Goal: Task Accomplishment & Management: Complete application form

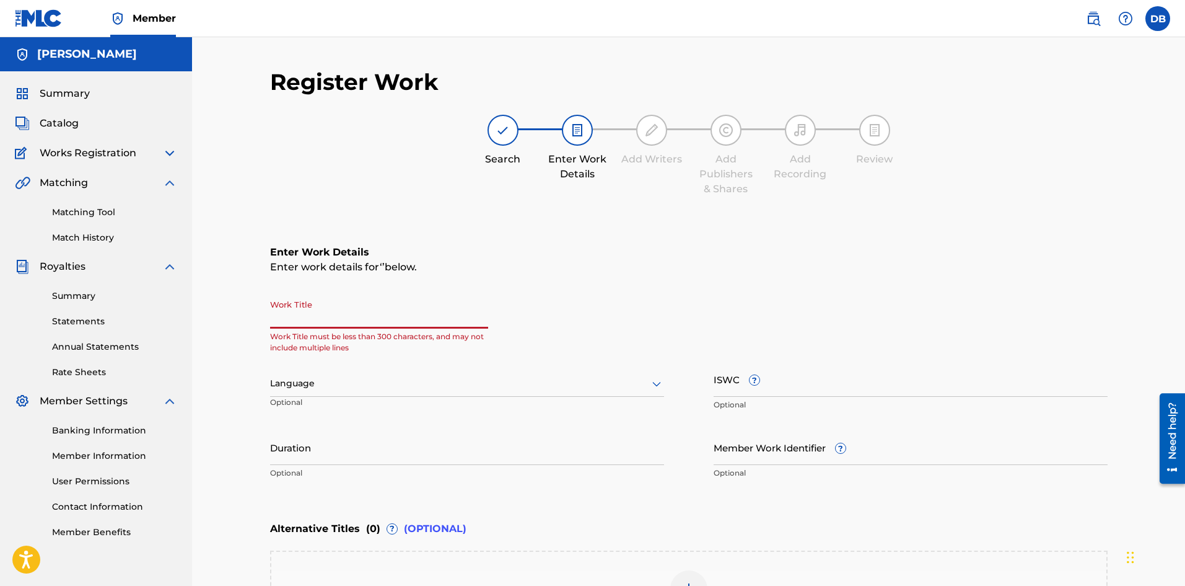
type input "s"
type input "S"
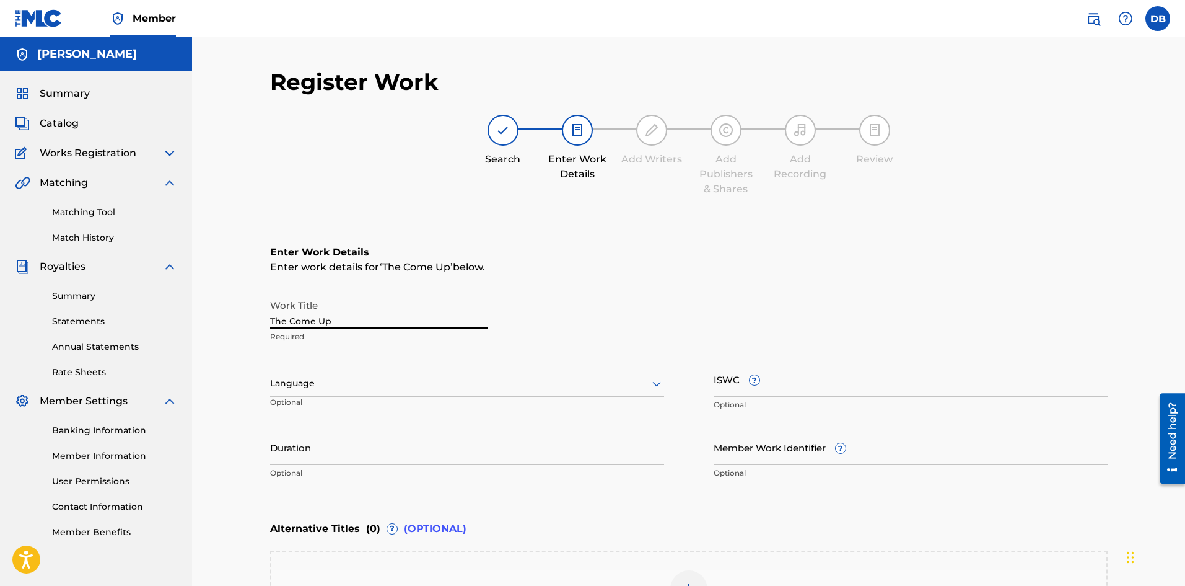
type input "The Come Up"
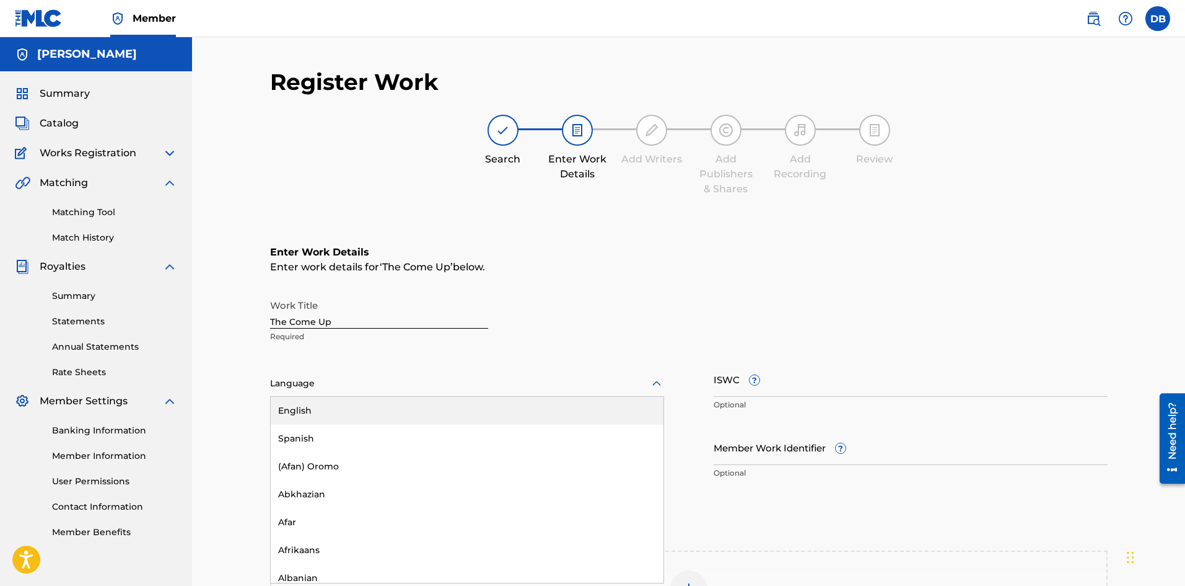
click at [655, 379] on icon at bounding box center [656, 383] width 15 height 15
click at [558, 407] on div "English" at bounding box center [467, 411] width 393 height 28
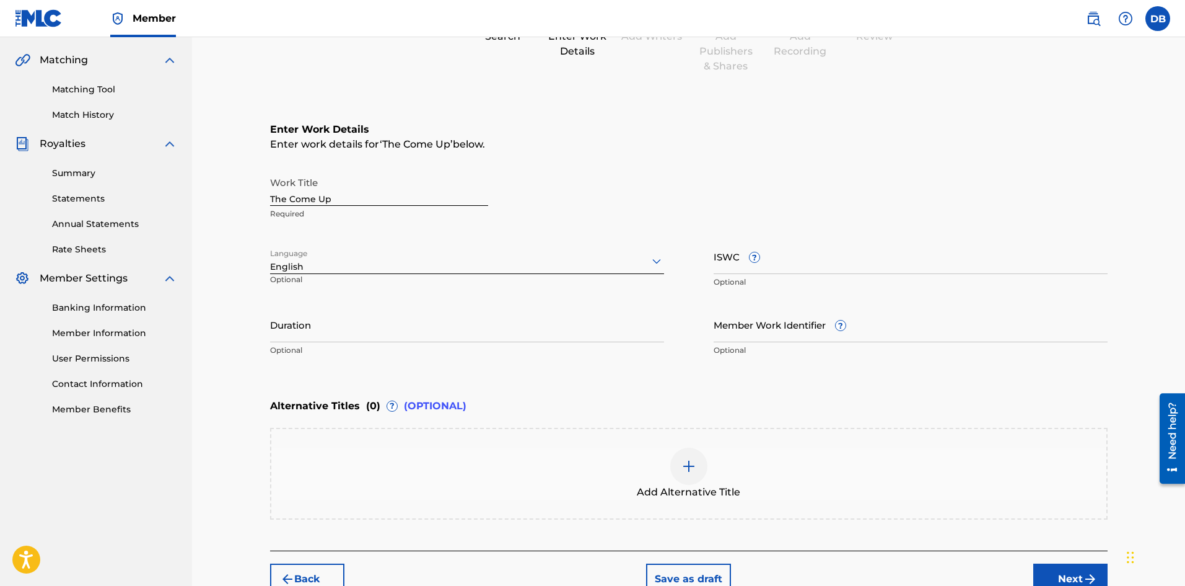
scroll to position [124, 0]
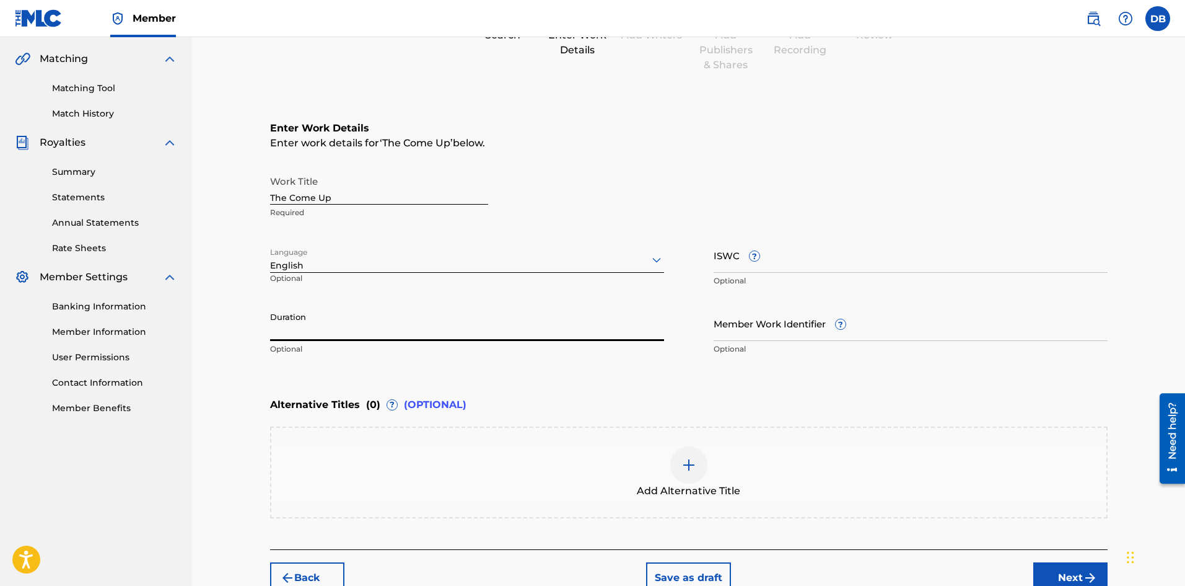
click at [508, 322] on input "Duration" at bounding box center [467, 322] width 394 height 35
type input "03:03"
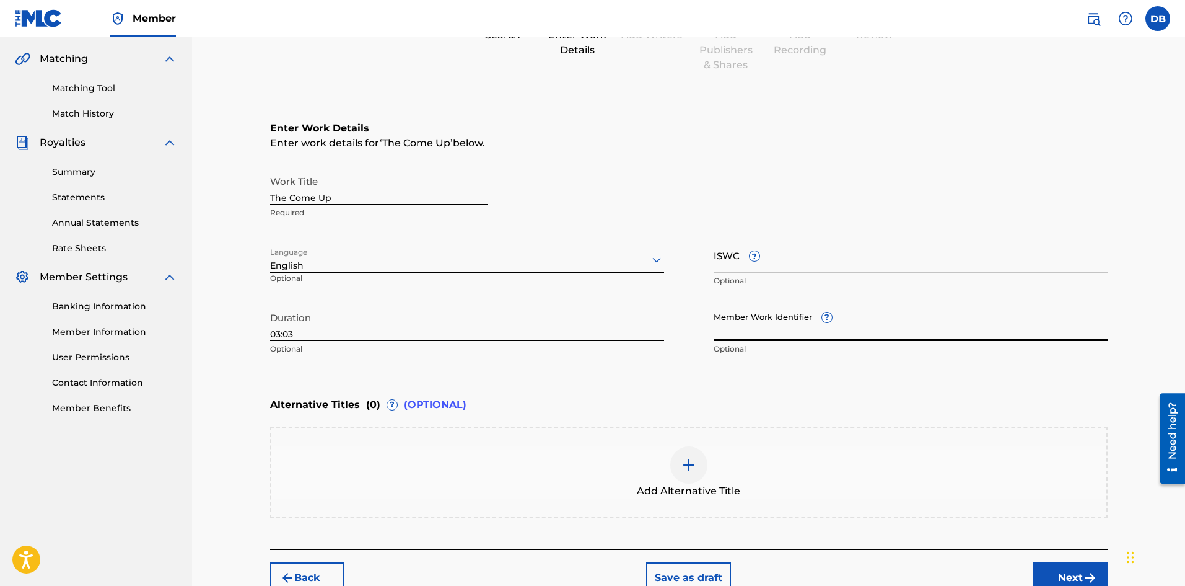
click at [757, 330] on input "Member Work Identifier ?" at bounding box center [911, 322] width 394 height 35
type input "q"
type input "QZHN51924319"
click at [760, 393] on div "Alternative Titles ( 0 ) ? (OPTIONAL)" at bounding box center [689, 404] width 838 height 27
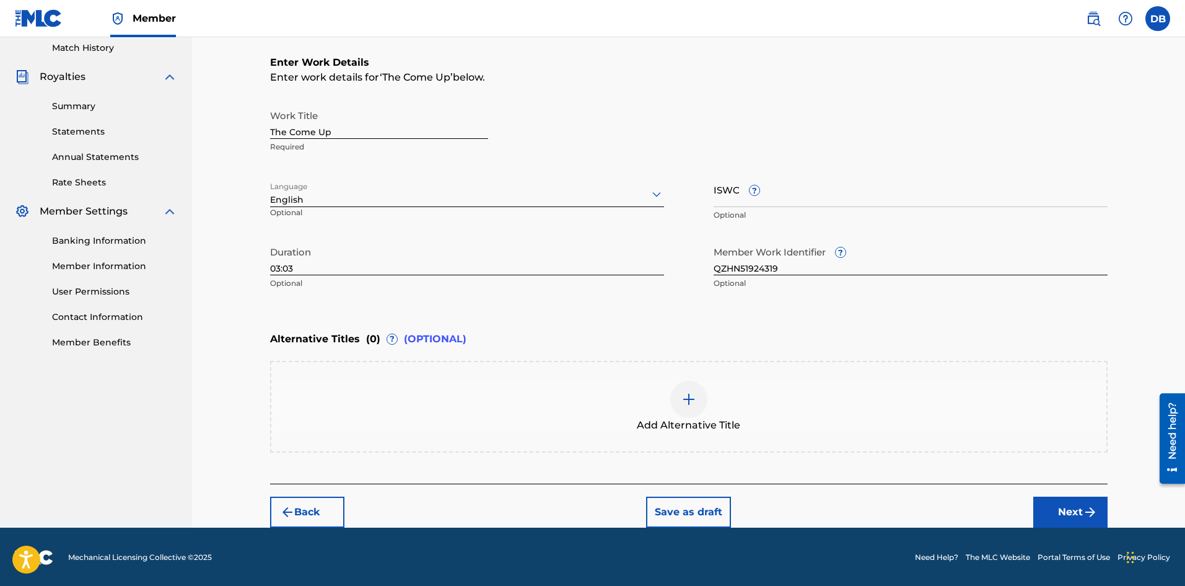
scroll to position [191, 0]
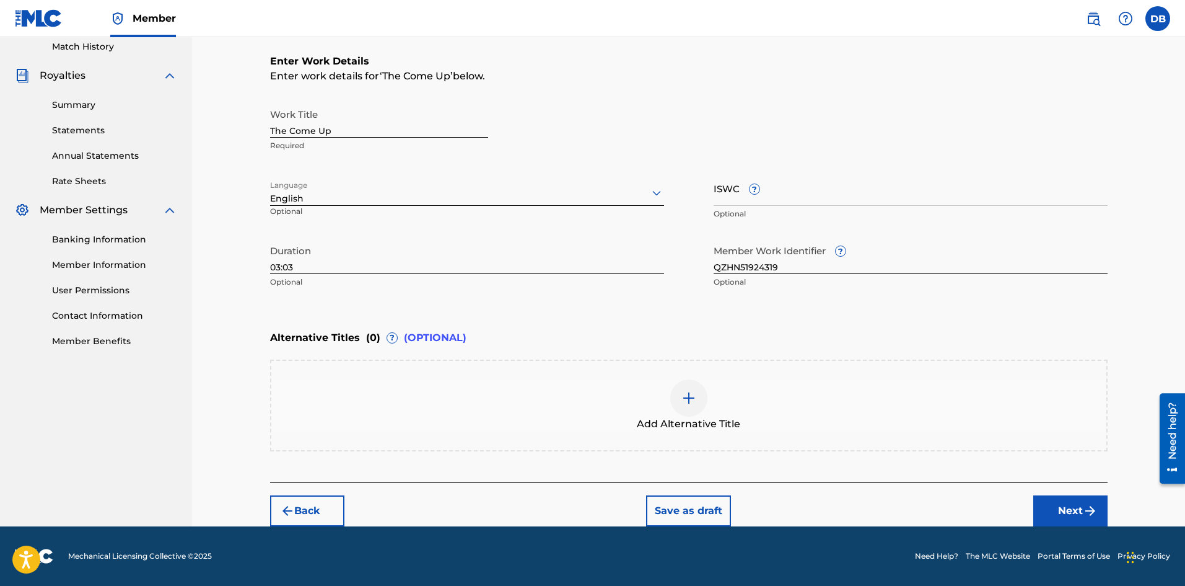
click at [1056, 505] on button "Next" at bounding box center [1071, 510] width 74 height 31
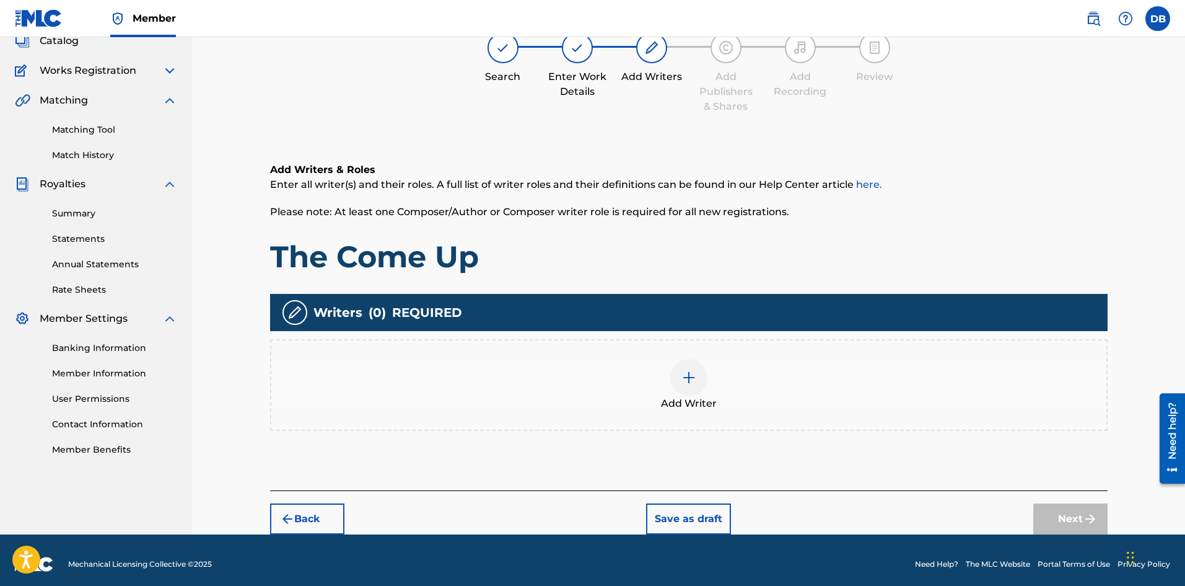
scroll to position [90, 0]
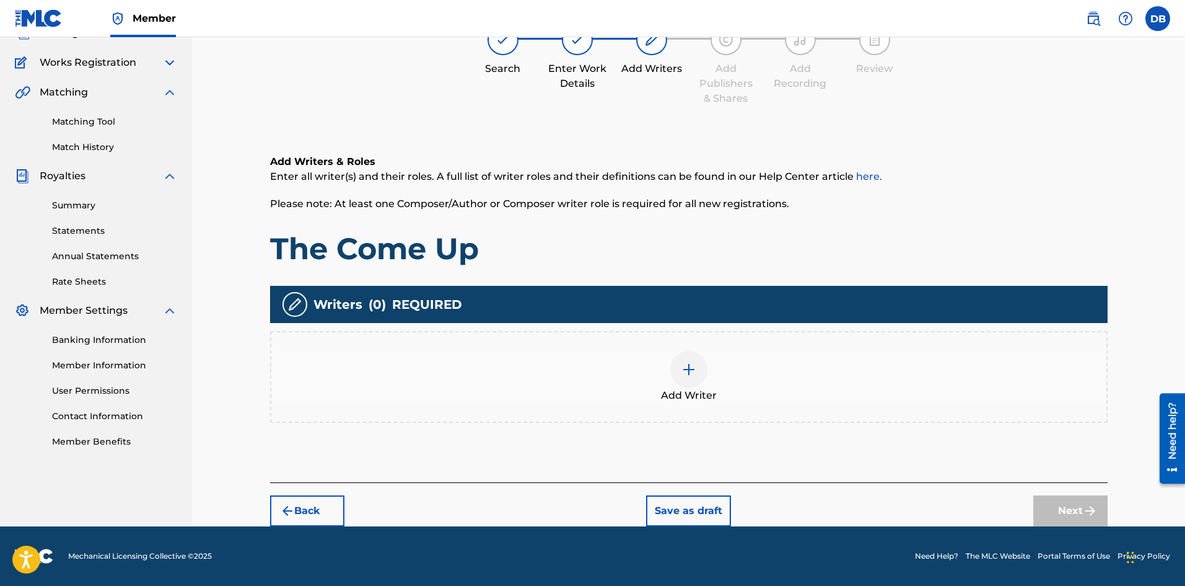
click at [685, 369] on img at bounding box center [689, 369] width 15 height 15
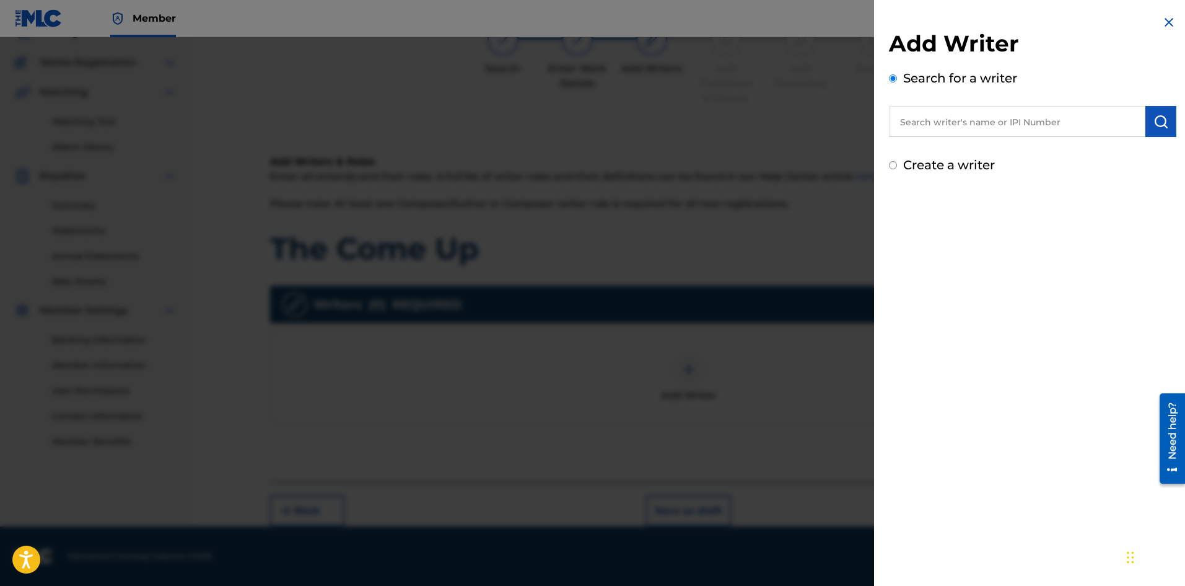
click at [951, 126] on input "text" at bounding box center [1017, 121] width 257 height 31
click at [1154, 120] on img "submit" at bounding box center [1161, 121] width 15 height 15
click at [988, 124] on input "1159432744" at bounding box center [1017, 121] width 257 height 31
type input "1"
click at [980, 216] on label "Create a writer" at bounding box center [949, 217] width 92 height 15
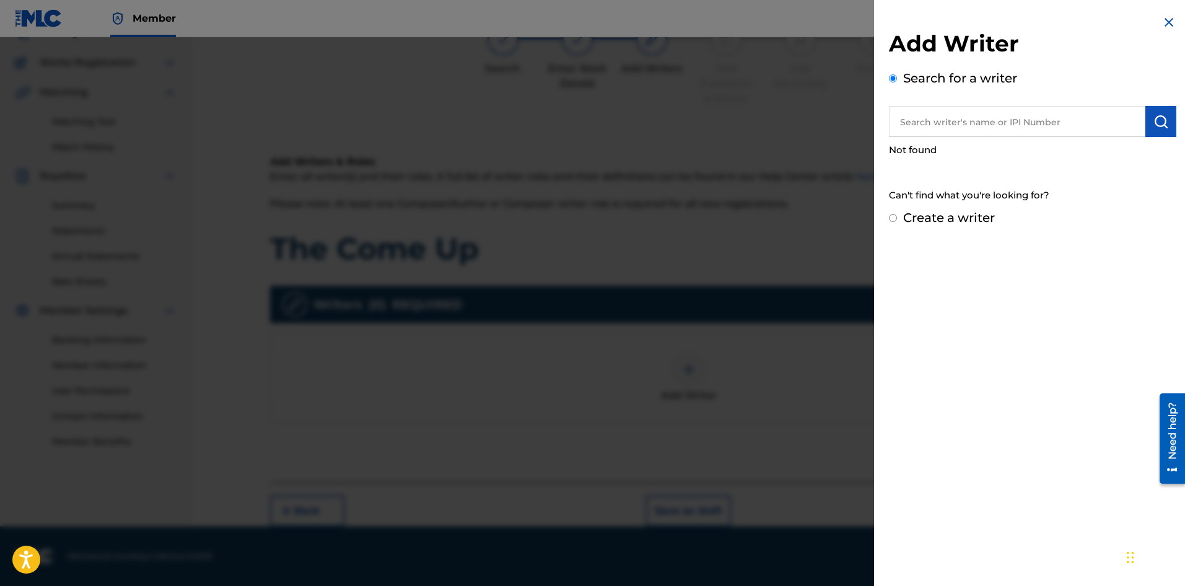
radio input "true"
click at [897, 216] on input "Create a writer" at bounding box center [893, 218] width 8 height 8
radio input "false"
radio input "true"
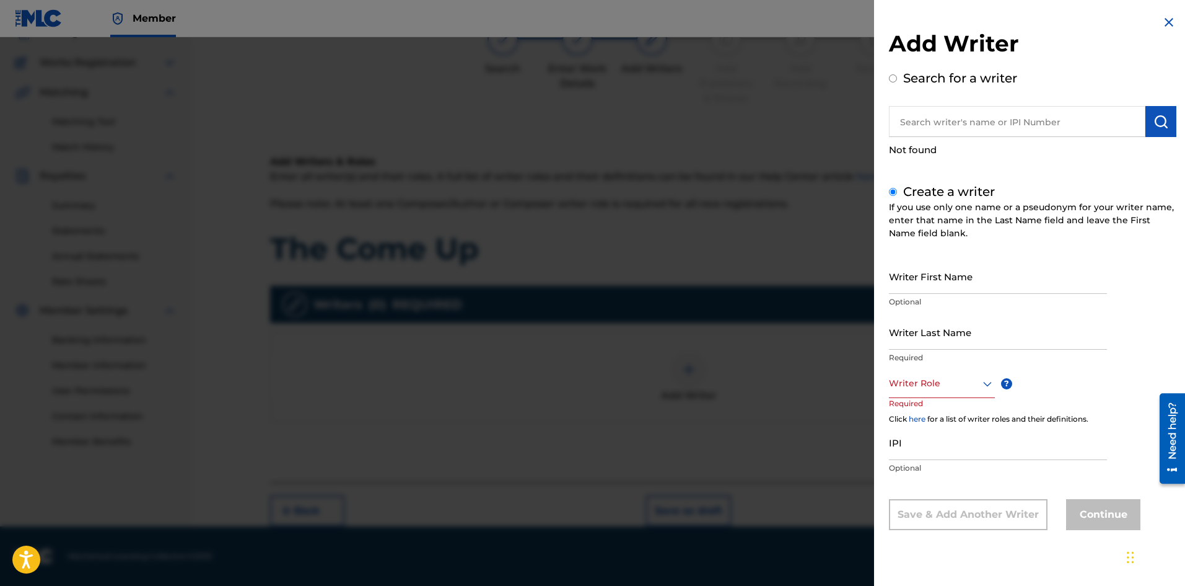
click at [957, 277] on input "Writer First Name" at bounding box center [998, 275] width 218 height 35
type input "d"
type input "[PERSON_NAME]"
click at [952, 338] on input "Writer Last Name" at bounding box center [998, 331] width 218 height 35
type input "[PERSON_NAME]"
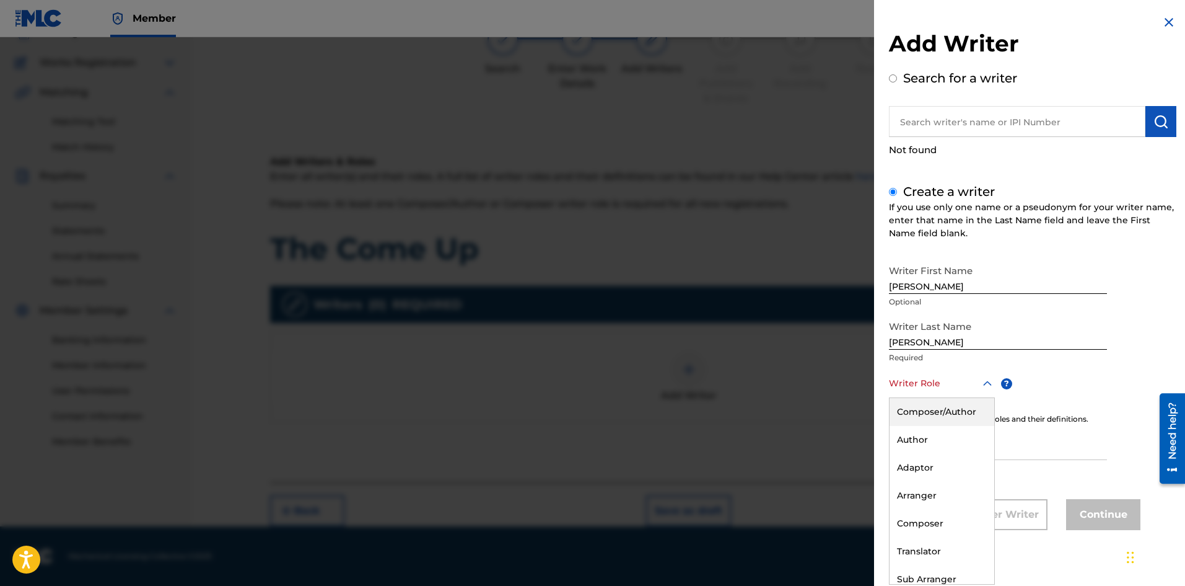
click at [985, 377] on icon at bounding box center [987, 383] width 15 height 15
click at [921, 487] on div "Composer" at bounding box center [942, 486] width 105 height 28
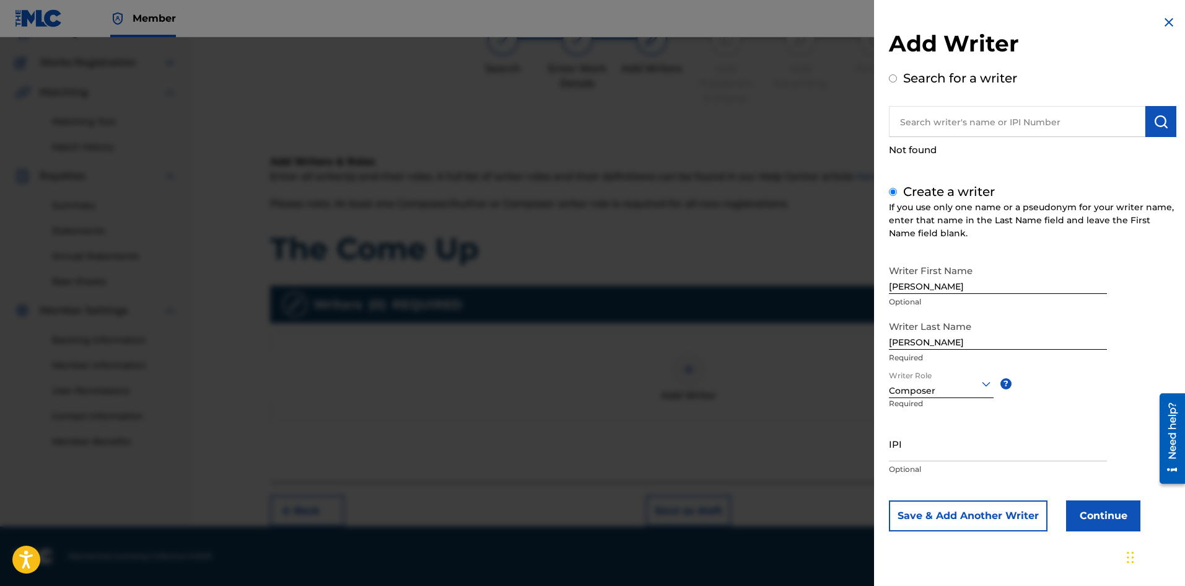
click at [921, 451] on input "IPI" at bounding box center [998, 443] width 218 height 35
type input "1159432744"
click at [1099, 516] on button "Continue" at bounding box center [1103, 515] width 74 height 31
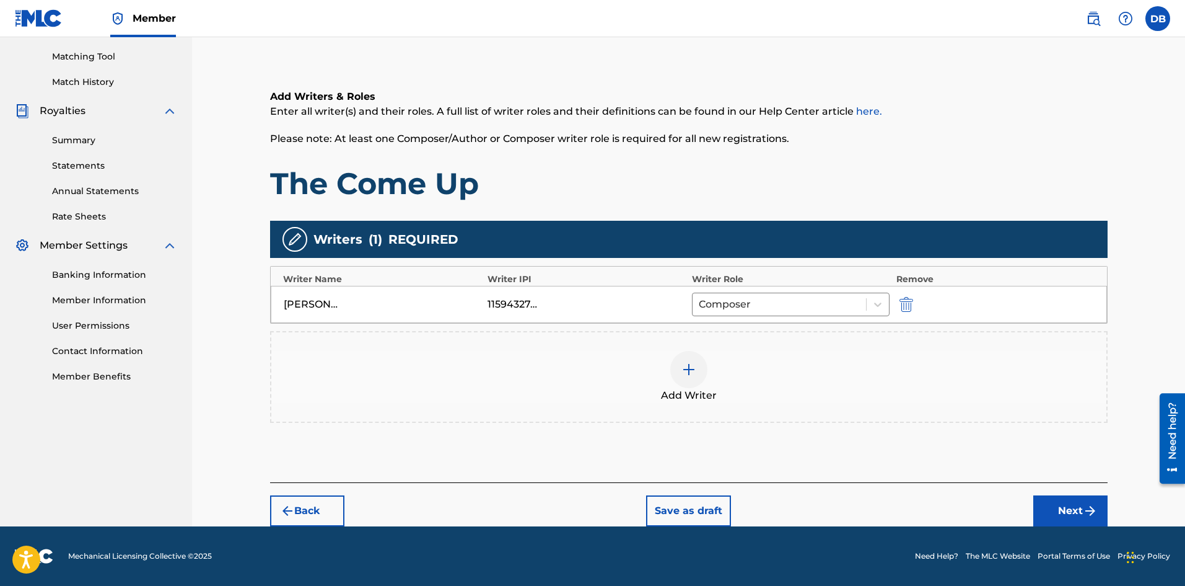
scroll to position [0, 0]
click at [1070, 507] on button "Next" at bounding box center [1071, 510] width 74 height 31
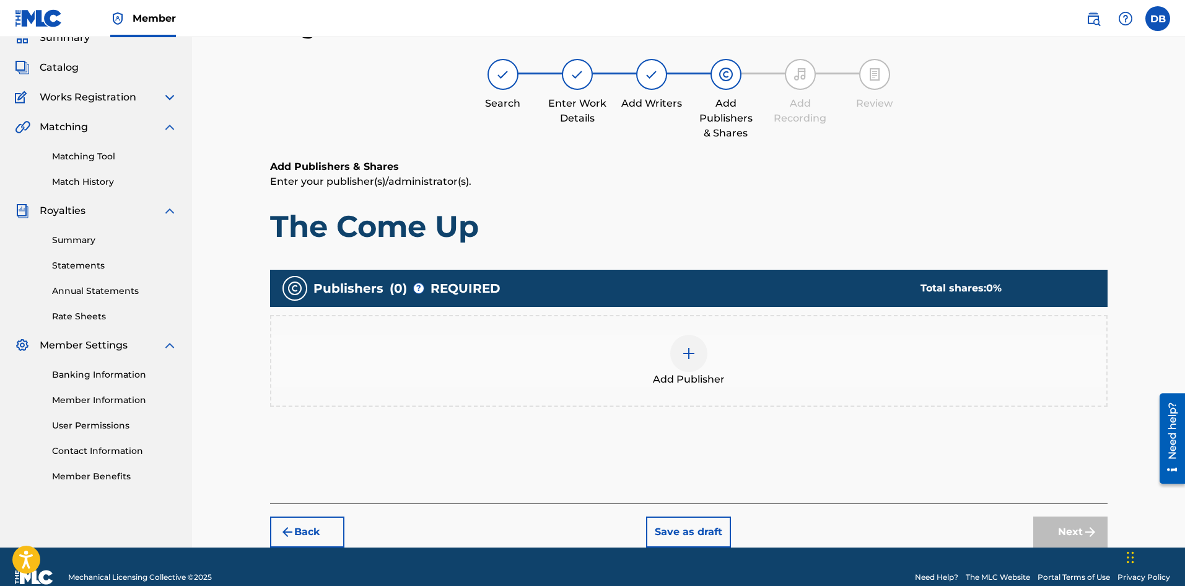
scroll to position [77, 0]
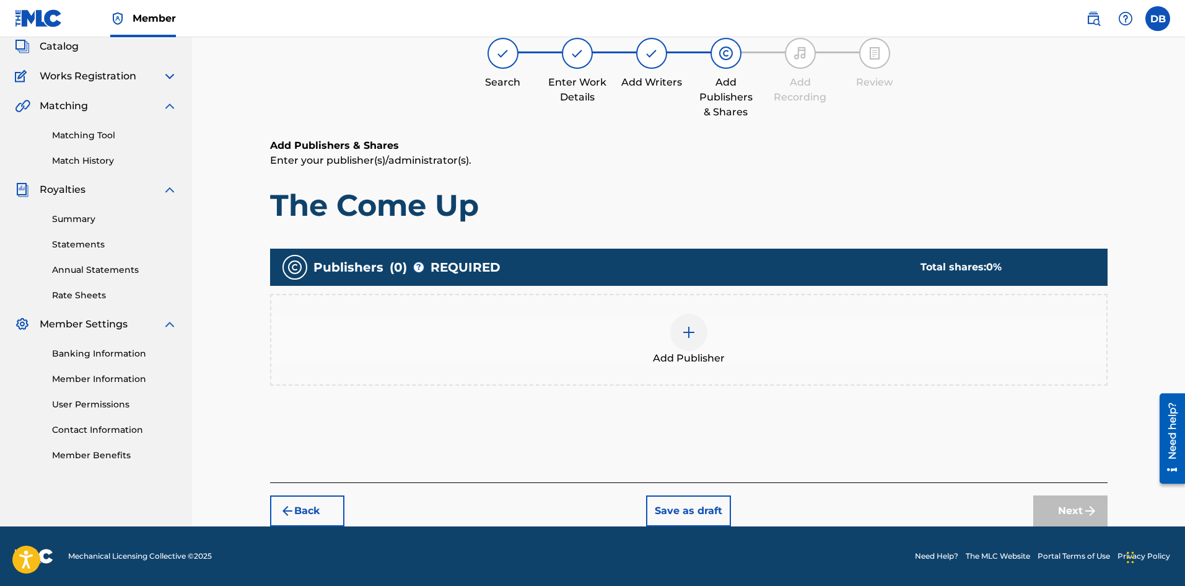
click at [692, 333] on img at bounding box center [689, 332] width 15 height 15
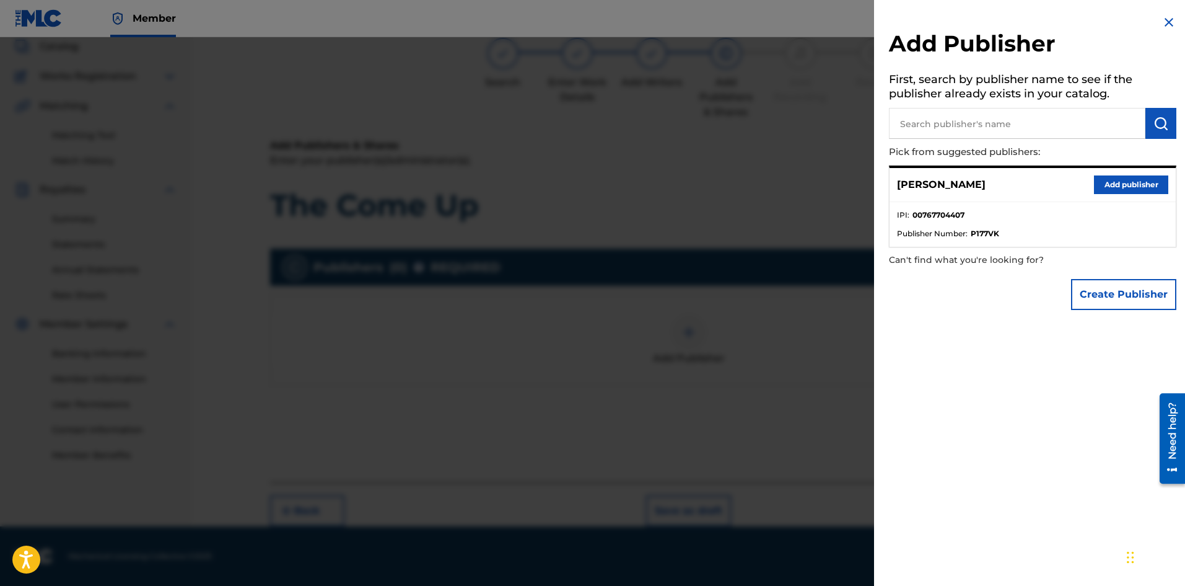
click at [983, 123] on input "text" at bounding box center [1017, 123] width 257 height 31
click at [1070, 380] on div "Add Publisher First, search by publisher name to see if the publisher already e…" at bounding box center [1032, 293] width 317 height 586
click at [1093, 286] on button "Create Publisher" at bounding box center [1123, 294] width 105 height 31
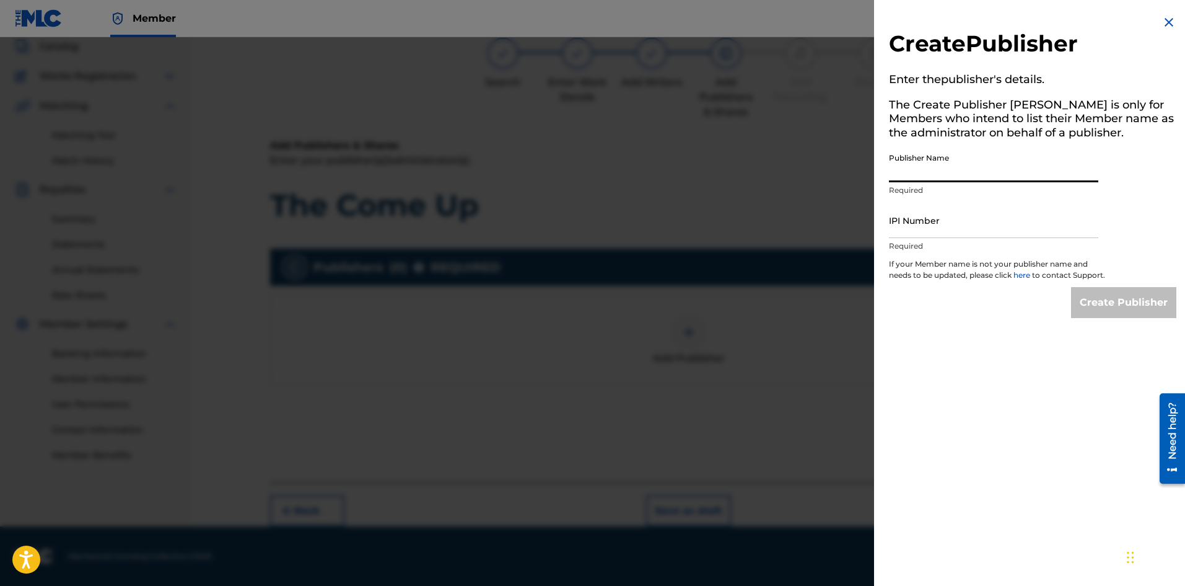
click at [963, 172] on input "Publisher Name" at bounding box center [993, 164] width 209 height 35
type input "[PERSON_NAME]"
click at [961, 223] on input "IPI Number" at bounding box center [993, 220] width 209 height 35
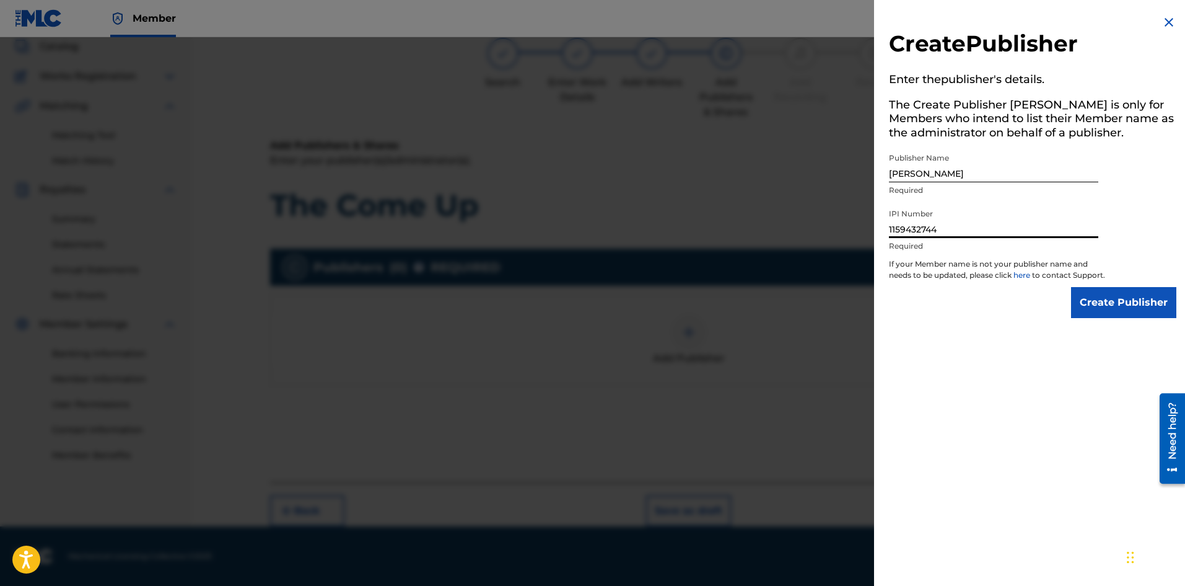
type input "1159432744"
click at [1129, 313] on input "Create Publisher" at bounding box center [1123, 302] width 105 height 31
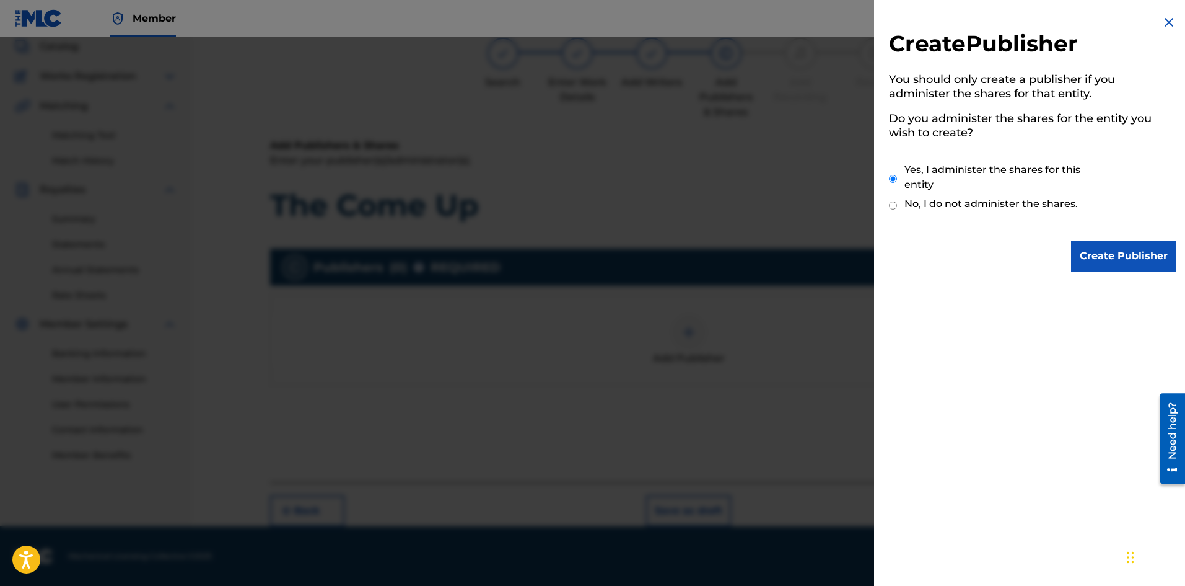
click at [1110, 256] on input "Create Publisher" at bounding box center [1123, 255] width 105 height 31
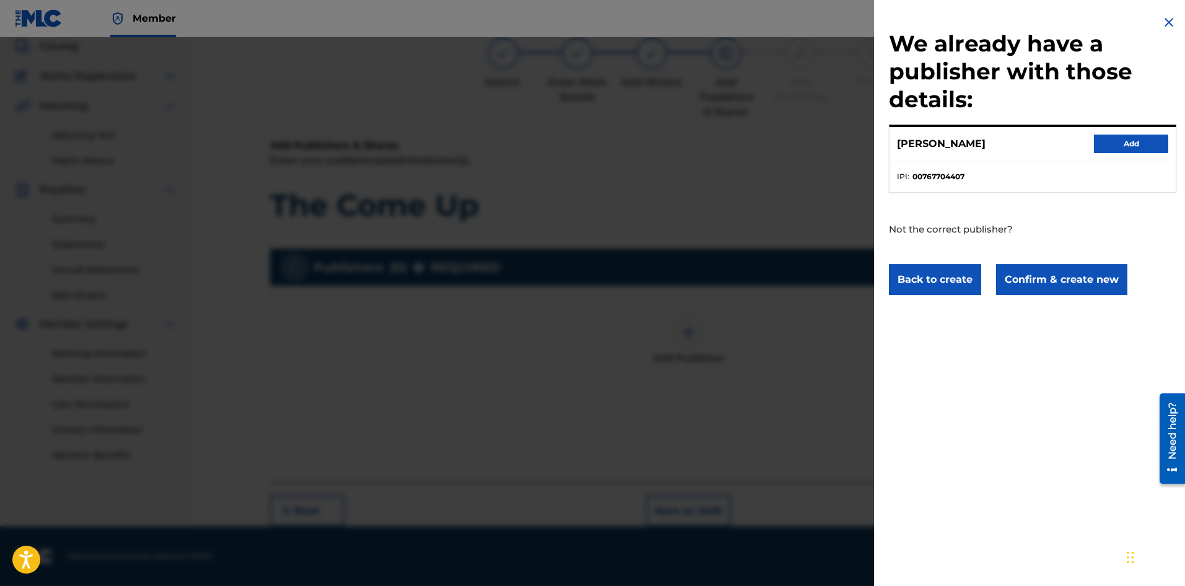
click at [1079, 279] on button "Confirm & create new" at bounding box center [1061, 279] width 131 height 31
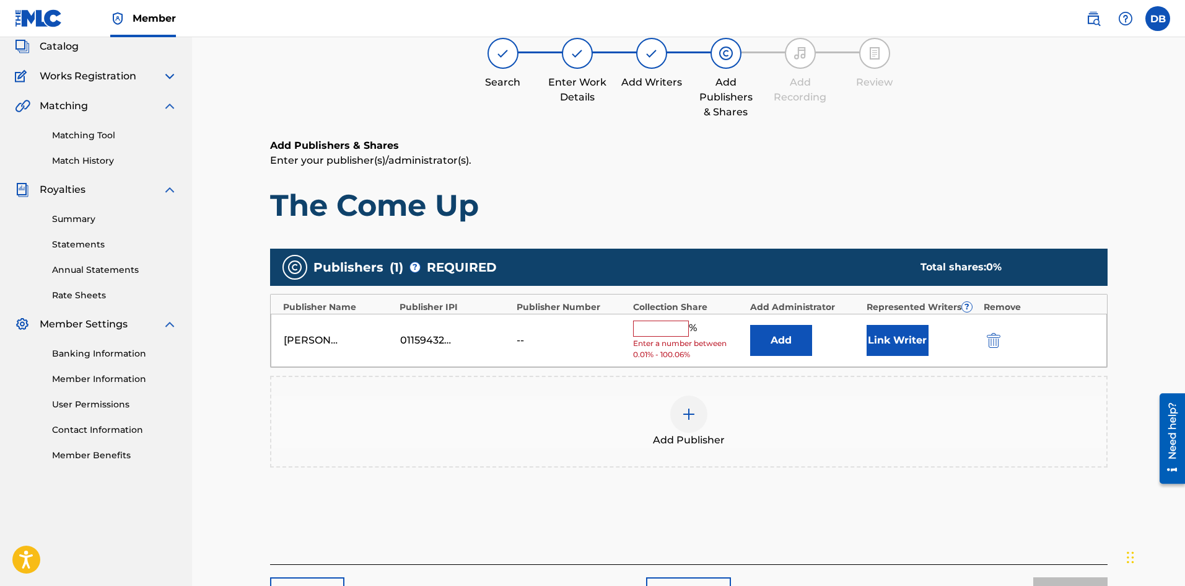
click at [671, 331] on input "text" at bounding box center [661, 328] width 56 height 16
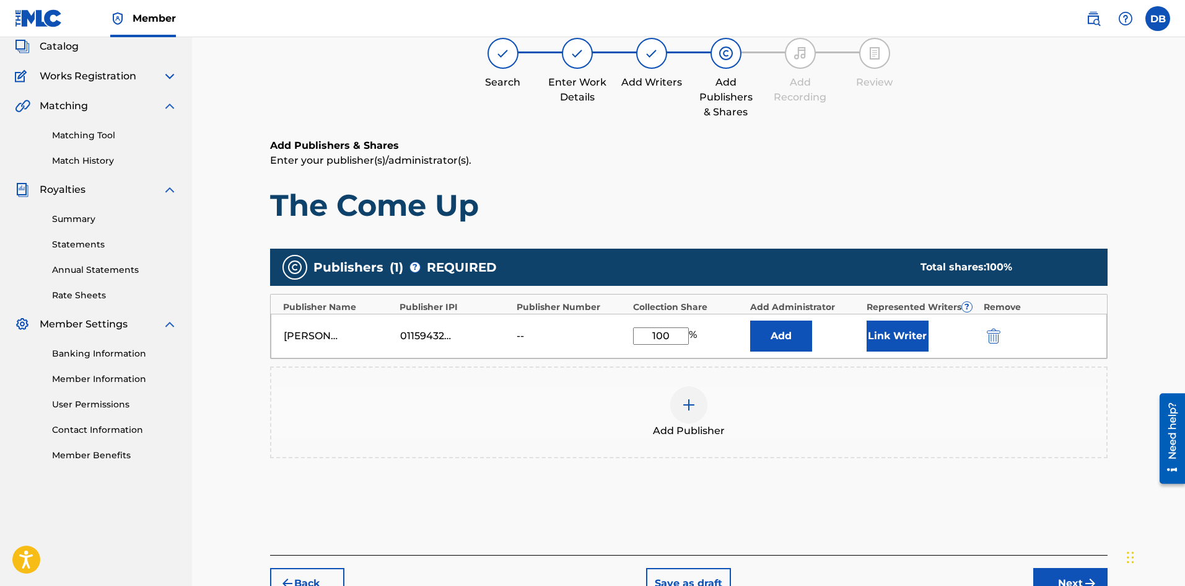
type input "100"
click at [788, 402] on div "Add Publisher" at bounding box center [688, 412] width 835 height 52
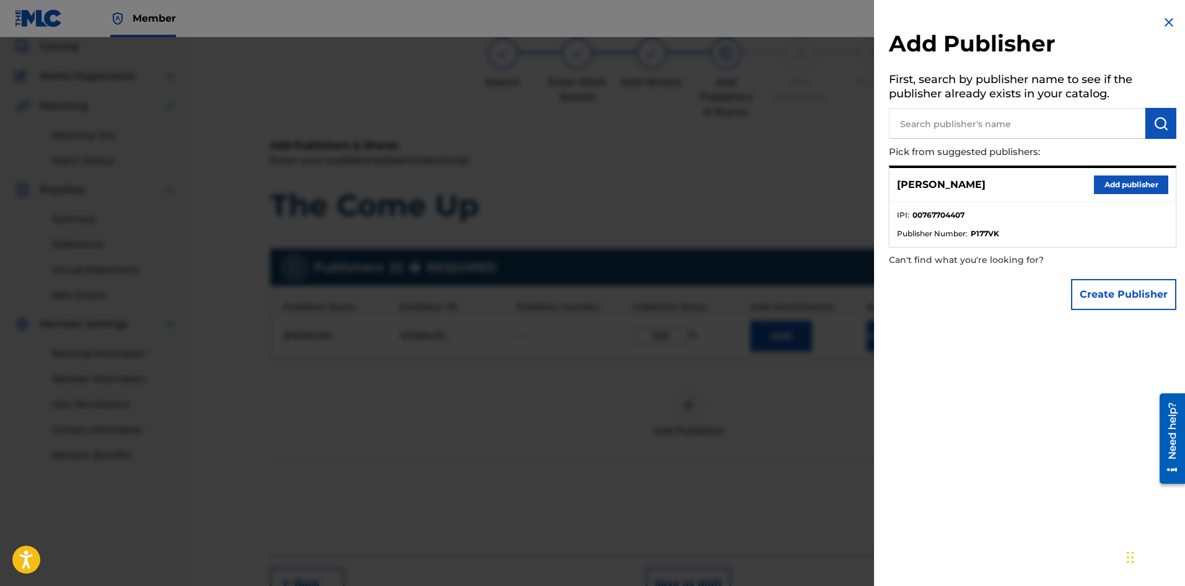
click at [932, 358] on div "Add Publisher First, search by publisher name to see if the publisher already e…" at bounding box center [1032, 293] width 317 height 586
click at [1165, 19] on img at bounding box center [1169, 22] width 15 height 15
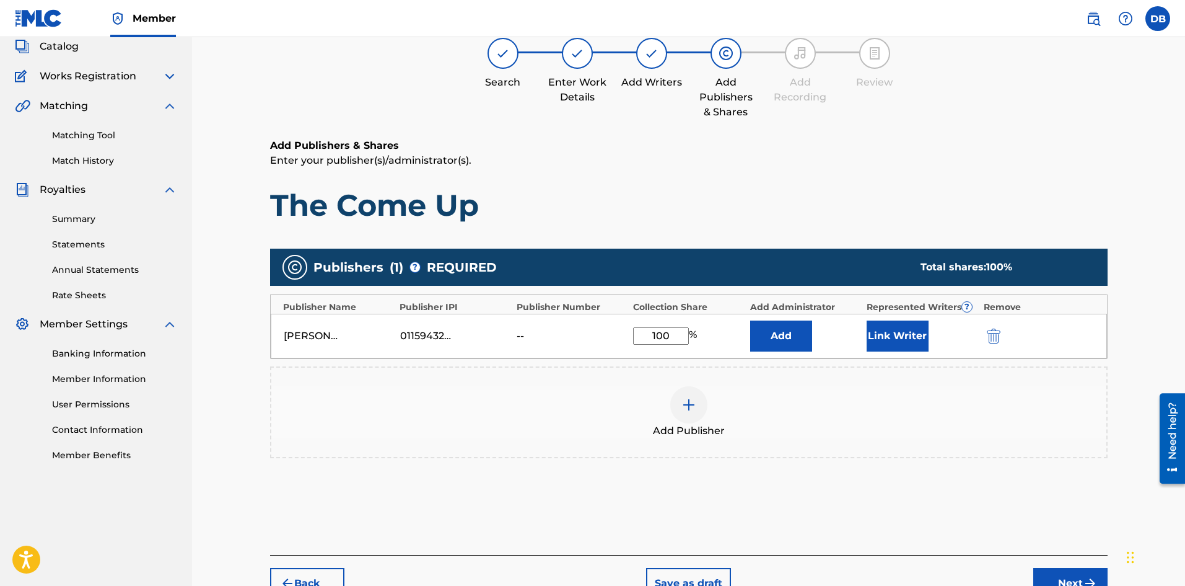
click at [908, 493] on div "Publishers ( 1 ) ? REQUIRED Total shares: 100 % Publisher Name Publisher IPI Pu…" at bounding box center [689, 371] width 838 height 258
click at [836, 494] on div "Publishers ( 1 ) ? REQUIRED Total shares: 100 % Publisher Name Publisher IPI Pu…" at bounding box center [689, 371] width 838 height 258
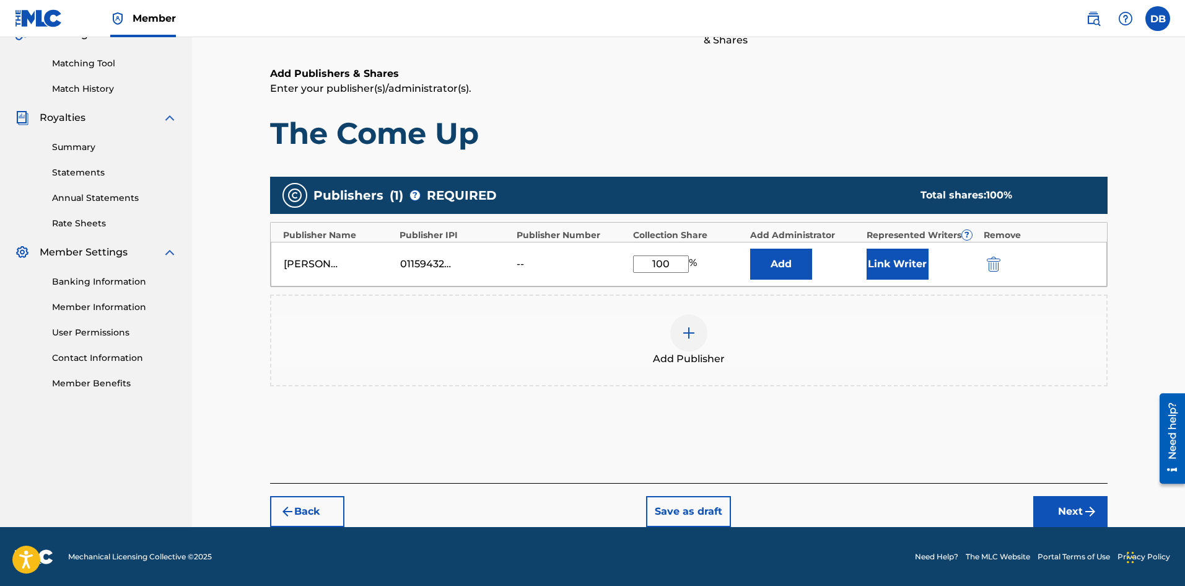
scroll to position [149, 0]
click at [1063, 495] on button "Next" at bounding box center [1071, 510] width 74 height 31
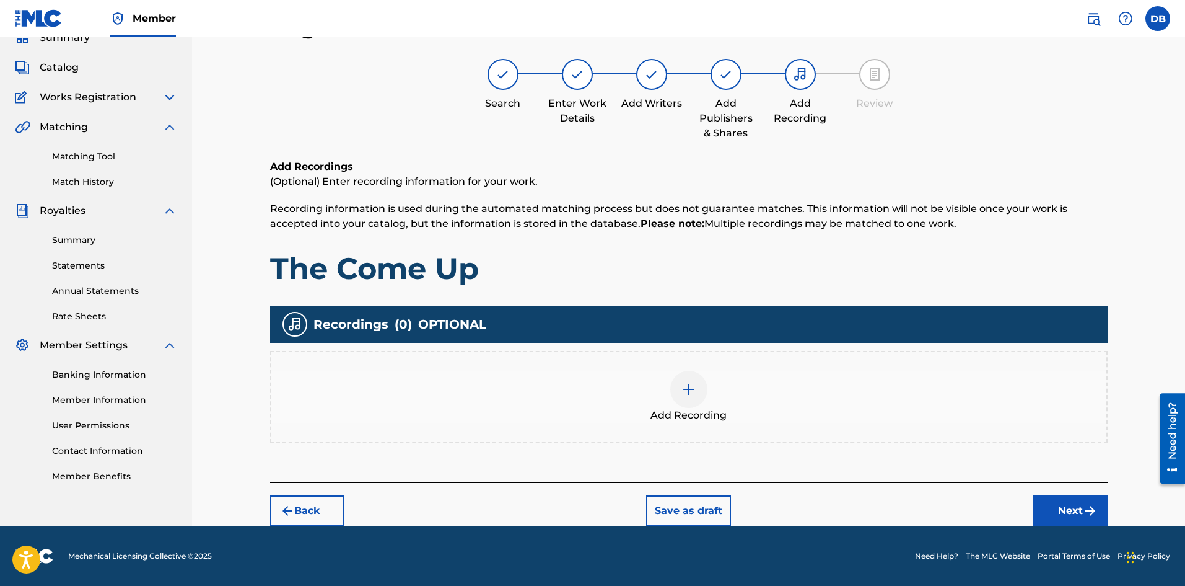
scroll to position [56, 0]
click at [1072, 509] on button "Next" at bounding box center [1071, 510] width 74 height 31
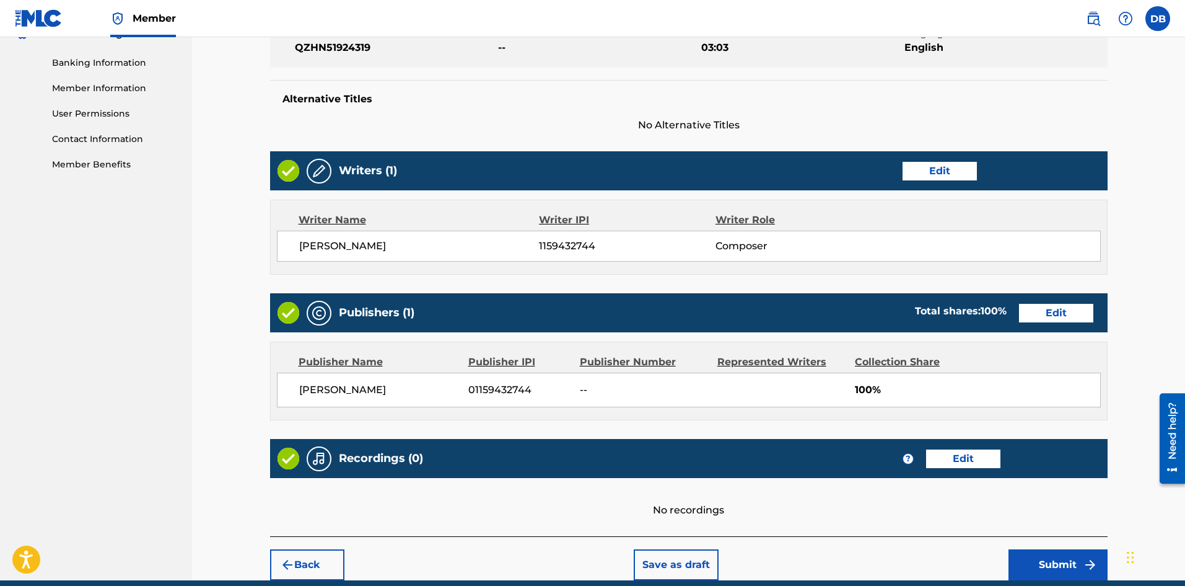
scroll to position [421, 0]
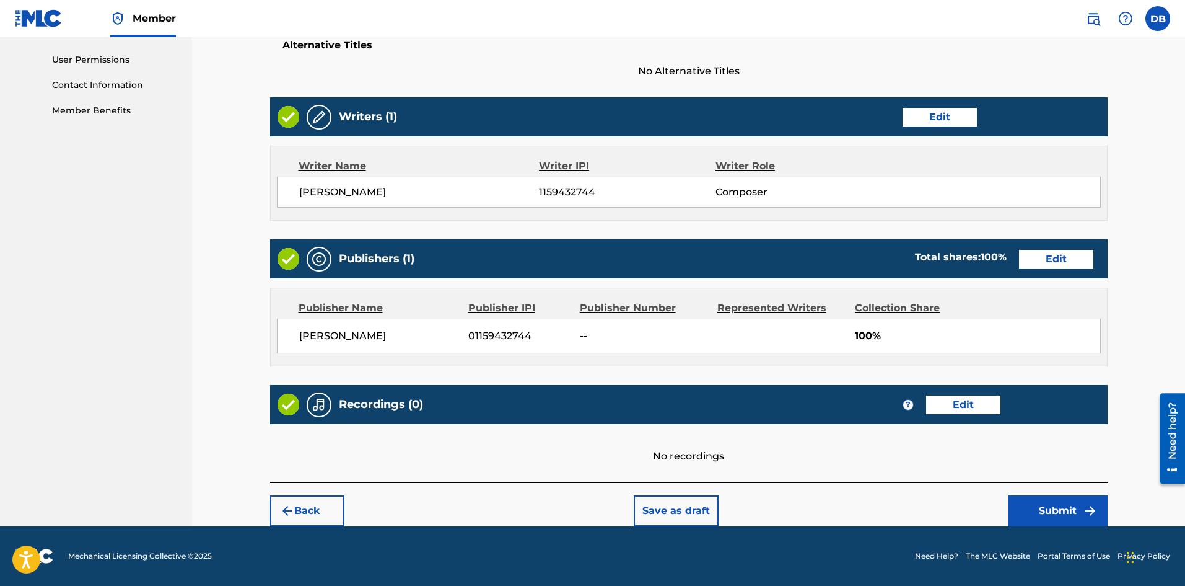
click at [1038, 500] on button "Submit" at bounding box center [1058, 510] width 99 height 31
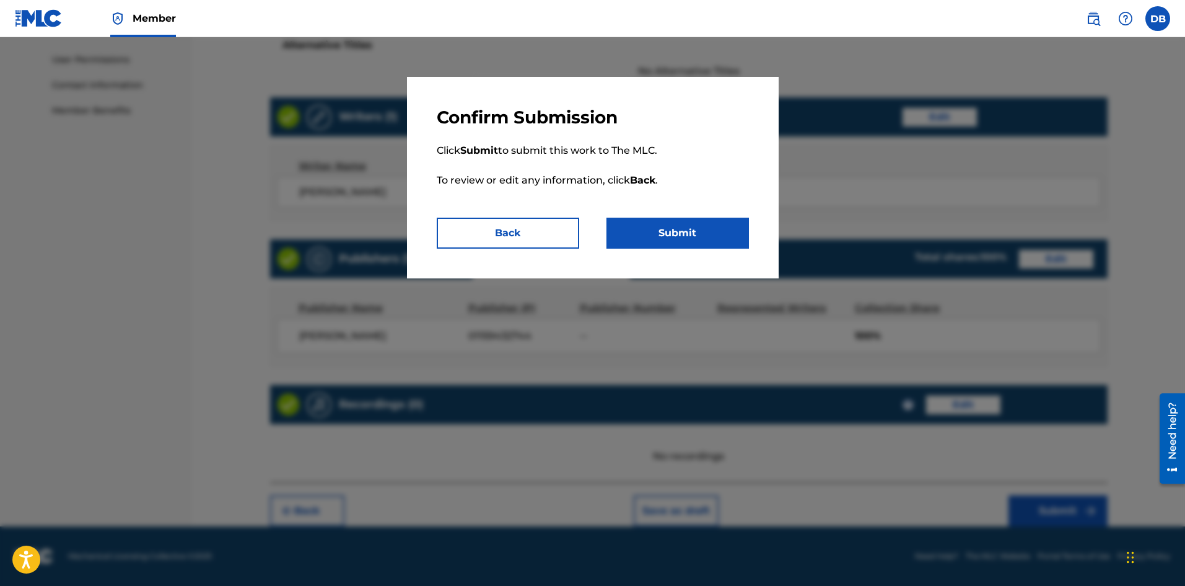
click at [708, 236] on button "Submit" at bounding box center [678, 232] width 143 height 31
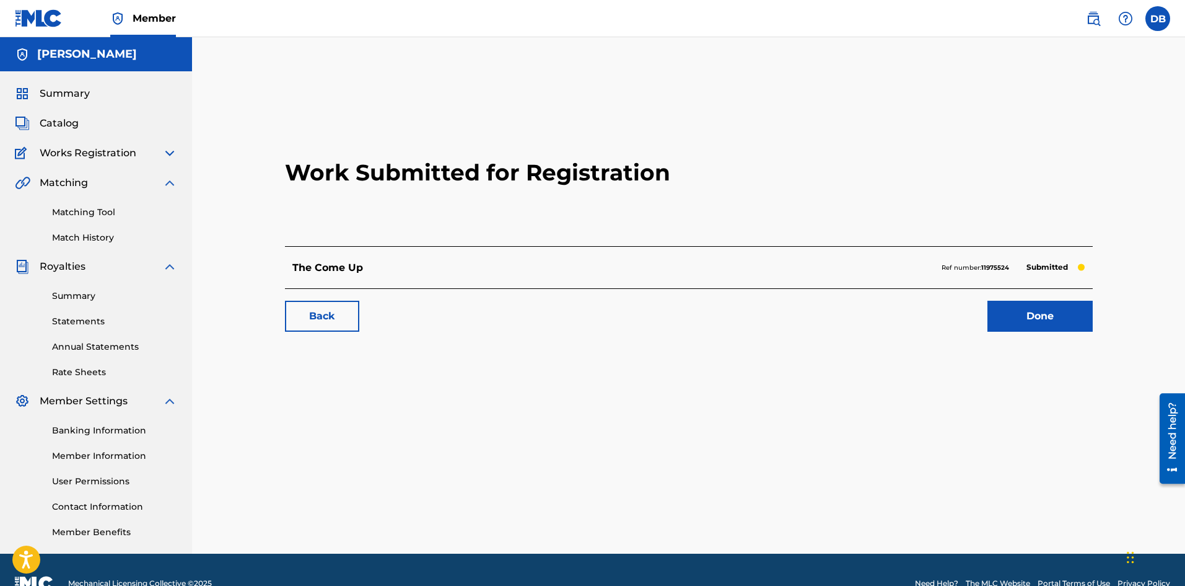
click at [1017, 317] on link "Done" at bounding box center [1040, 316] width 105 height 31
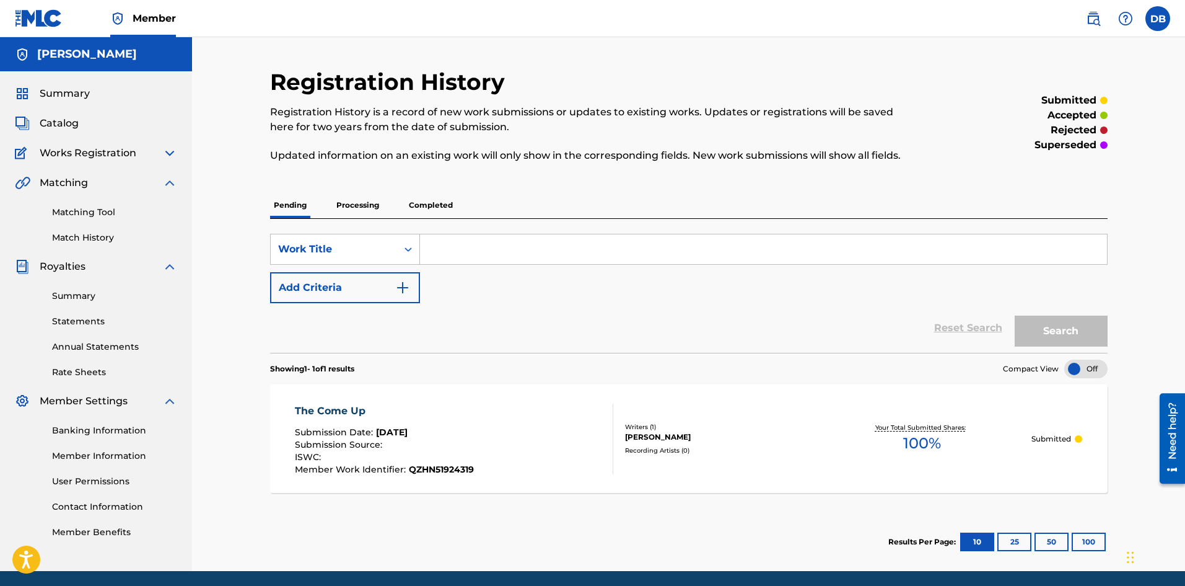
click at [364, 209] on p "Processing" at bounding box center [358, 205] width 50 height 26
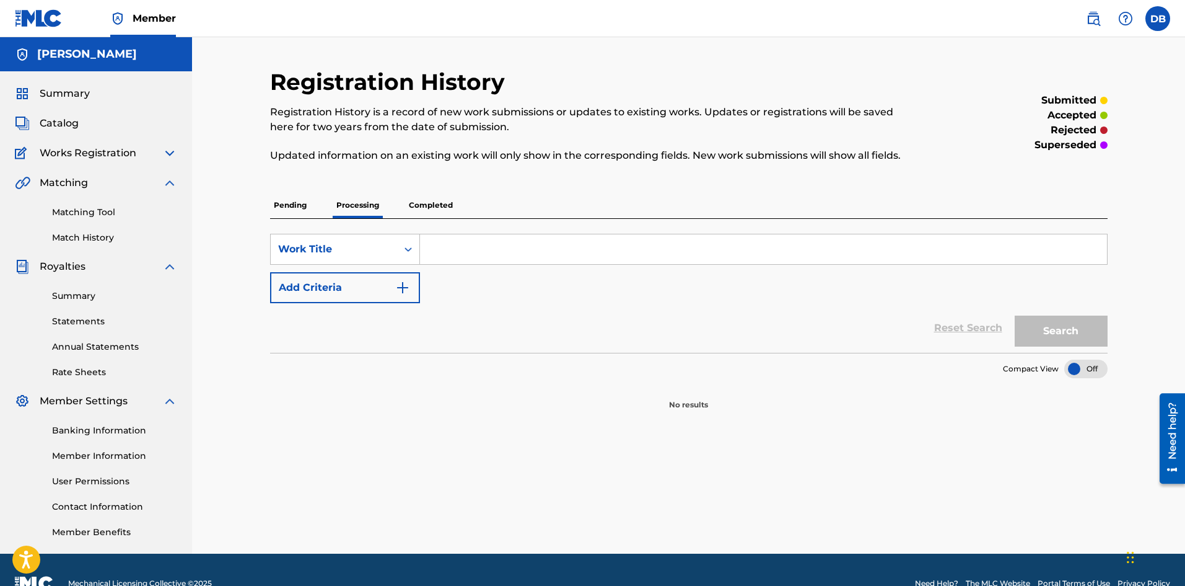
click at [283, 200] on p "Pending" at bounding box center [290, 205] width 40 height 26
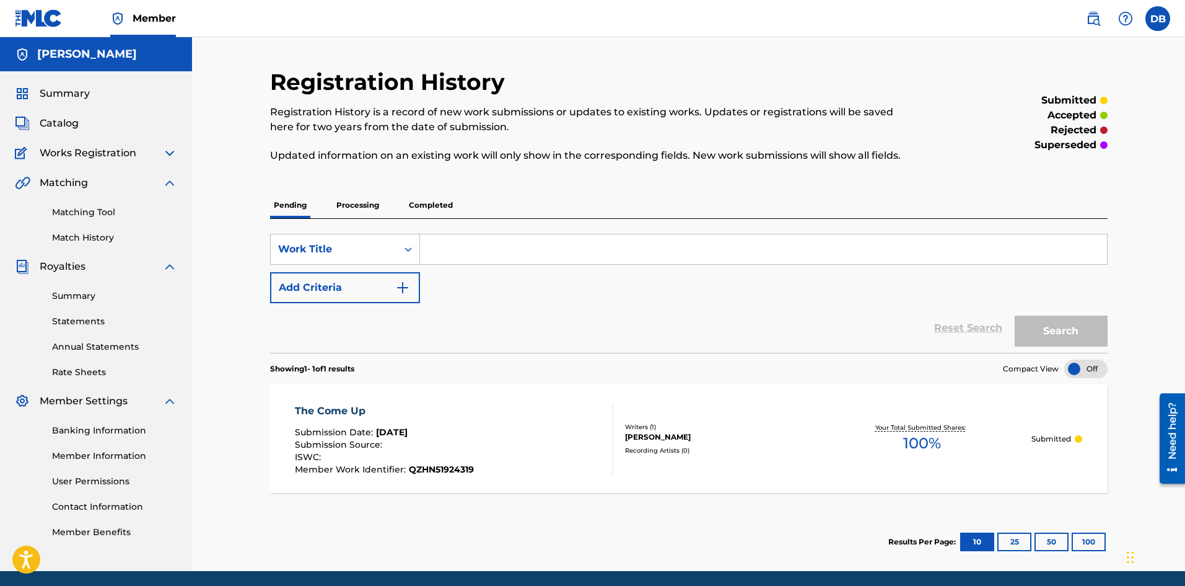
click at [54, 126] on span "Catalog" at bounding box center [59, 123] width 39 height 15
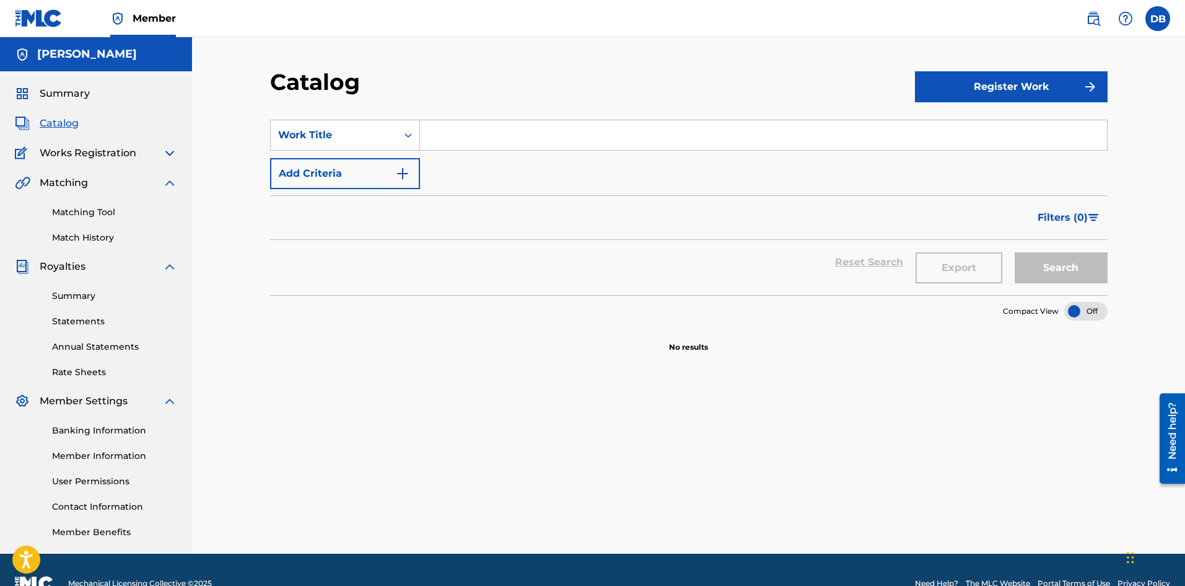
click at [75, 100] on span "Summary" at bounding box center [65, 93] width 50 height 15
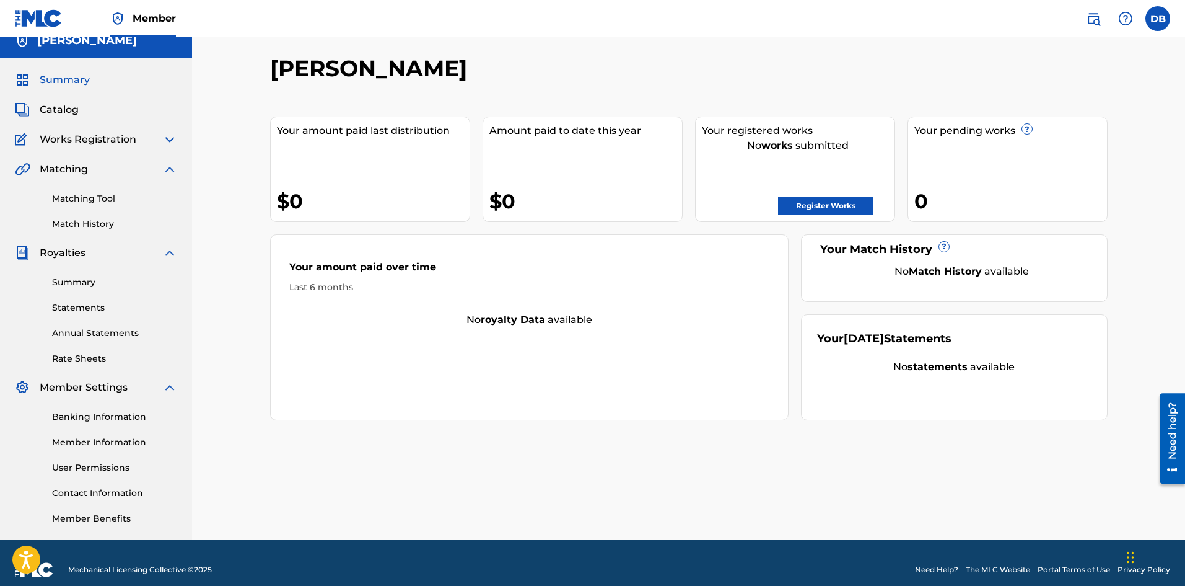
scroll to position [27, 0]
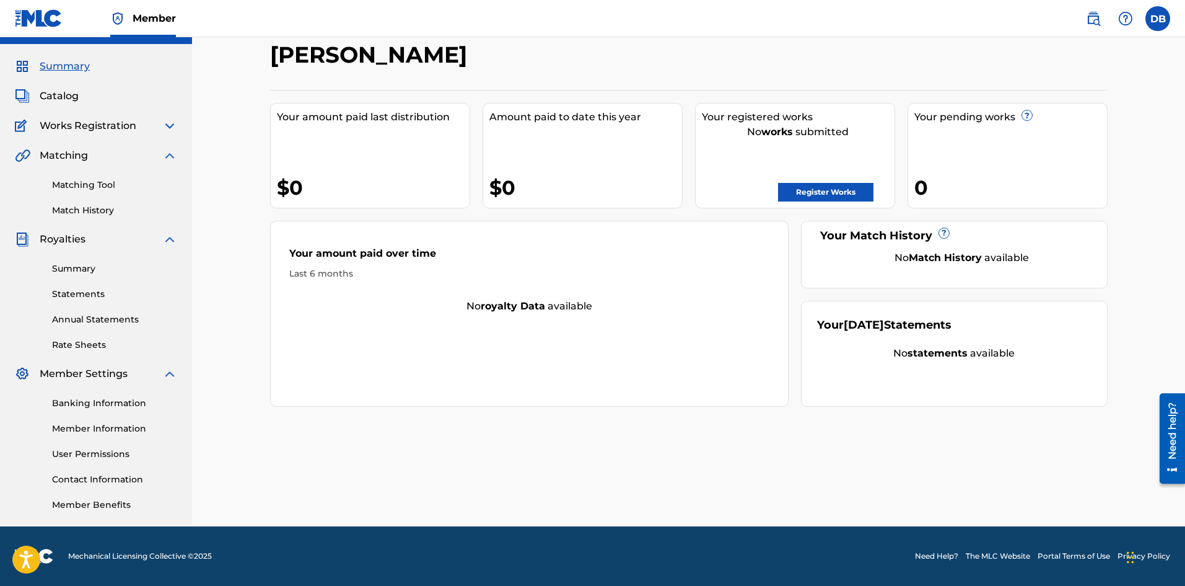
click at [804, 195] on link "Register Works" at bounding box center [825, 192] width 95 height 19
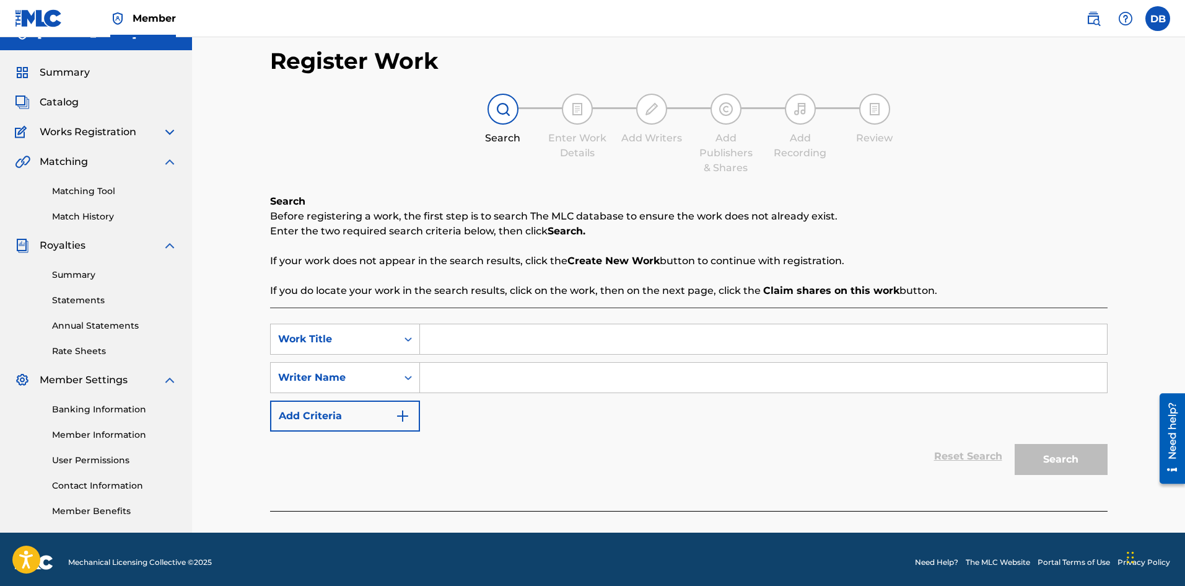
scroll to position [27, 0]
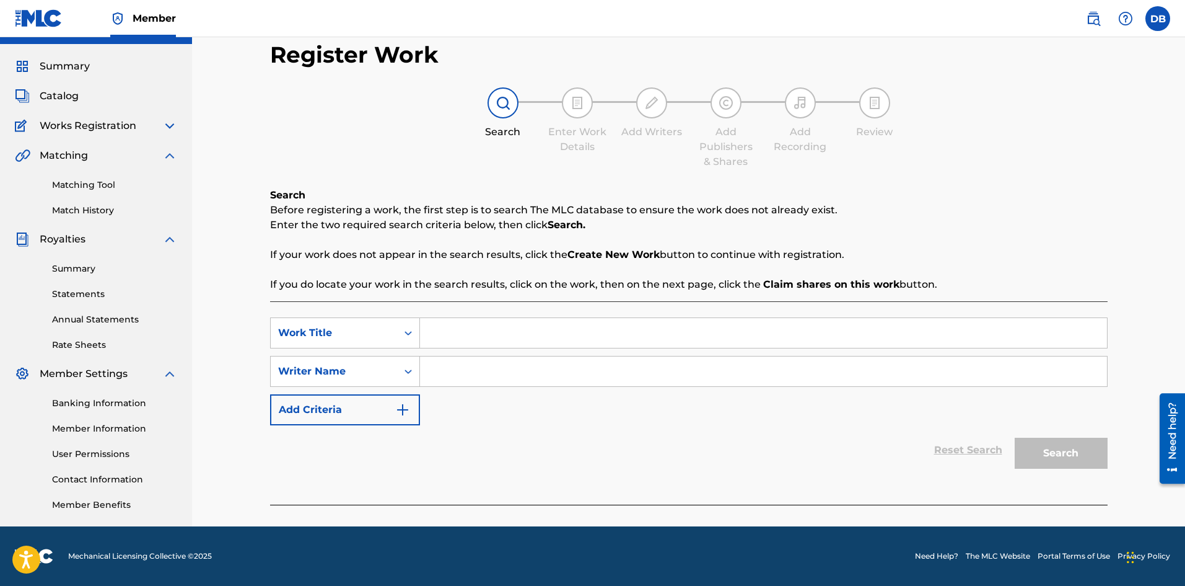
click at [464, 327] on input "Search Form" at bounding box center [763, 333] width 687 height 30
click at [454, 335] on input "Search Form" at bounding box center [763, 333] width 687 height 30
type input "hol up"
click at [563, 415] on div "SearchWithCriteriae1c01724-601f-47ae-97b9-93eb9b36e021 Work Title hol up Search…" at bounding box center [689, 371] width 838 height 108
click at [449, 359] on input "Search Form" at bounding box center [763, 371] width 687 height 30
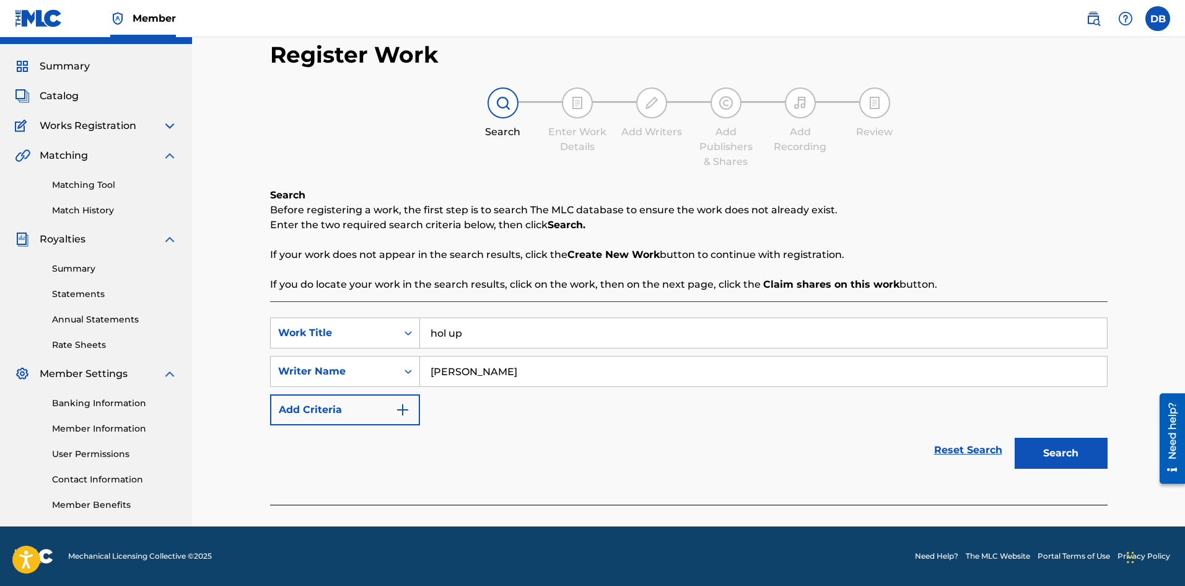
type input "[PERSON_NAME]"
click at [1061, 451] on button "Search" at bounding box center [1061, 452] width 93 height 31
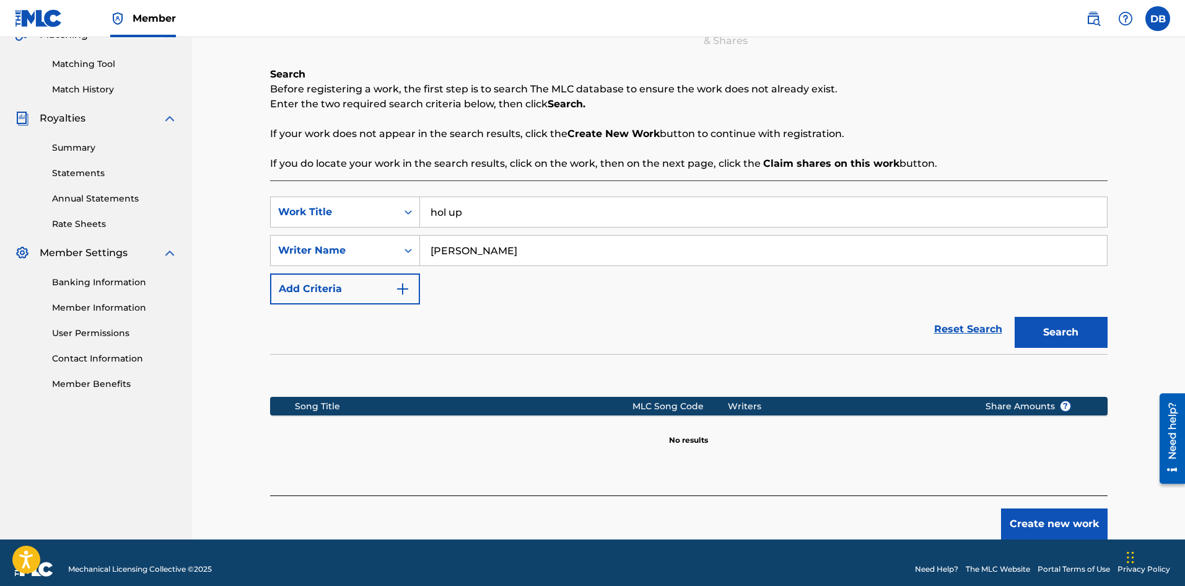
scroll to position [151, 0]
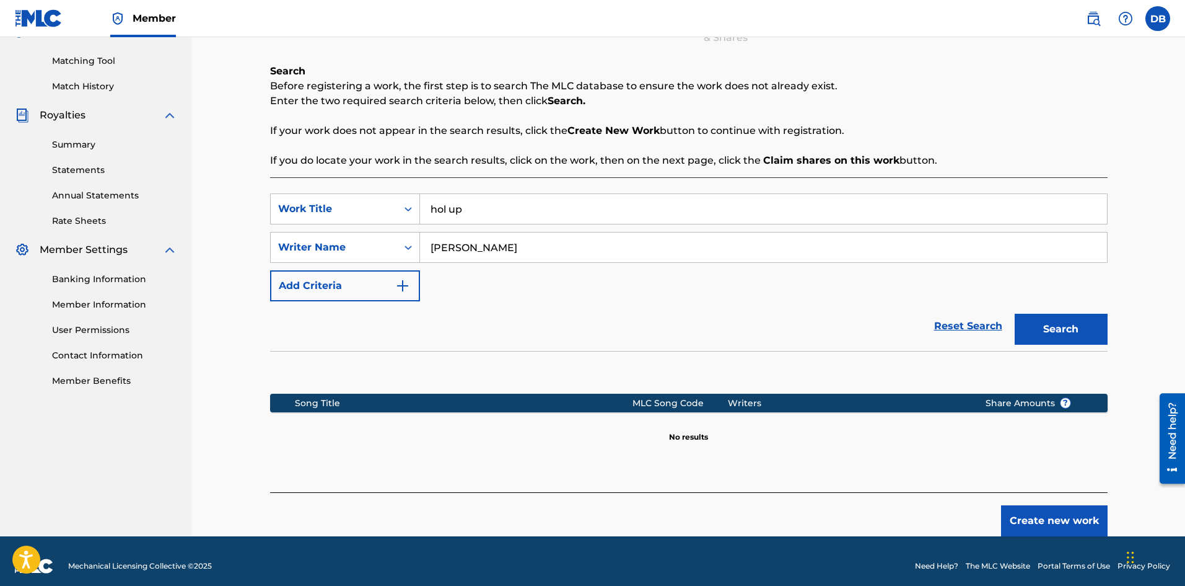
click at [1024, 517] on button "Create new work" at bounding box center [1054, 520] width 107 height 31
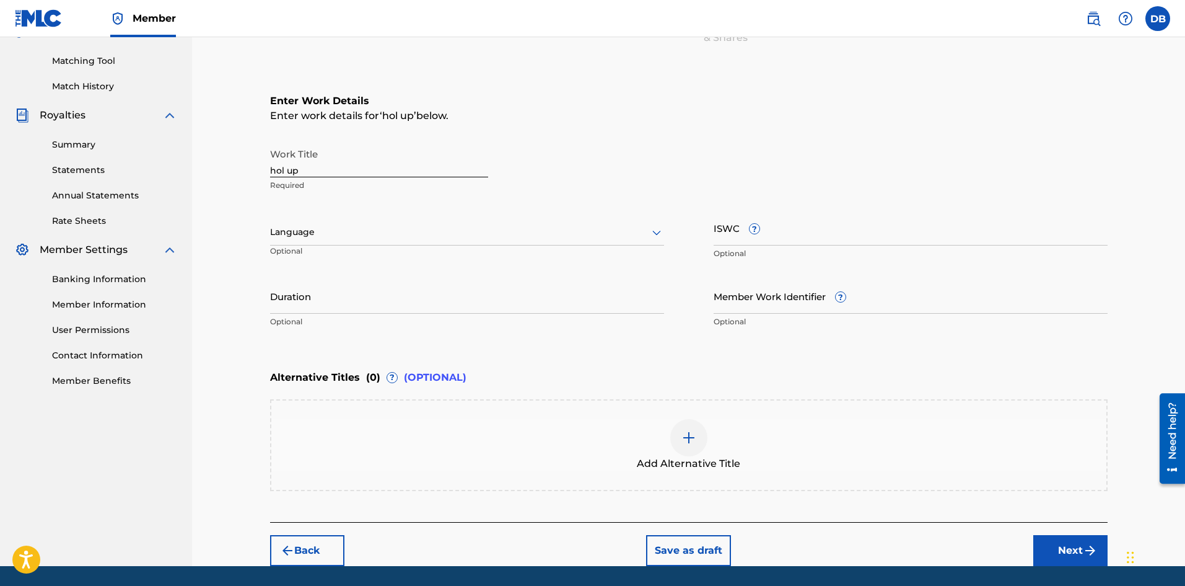
click at [302, 166] on input "hol up" at bounding box center [379, 159] width 218 height 35
type input "h"
type input "Hol Up (Dr. Jekyll & [PERSON_NAME])"
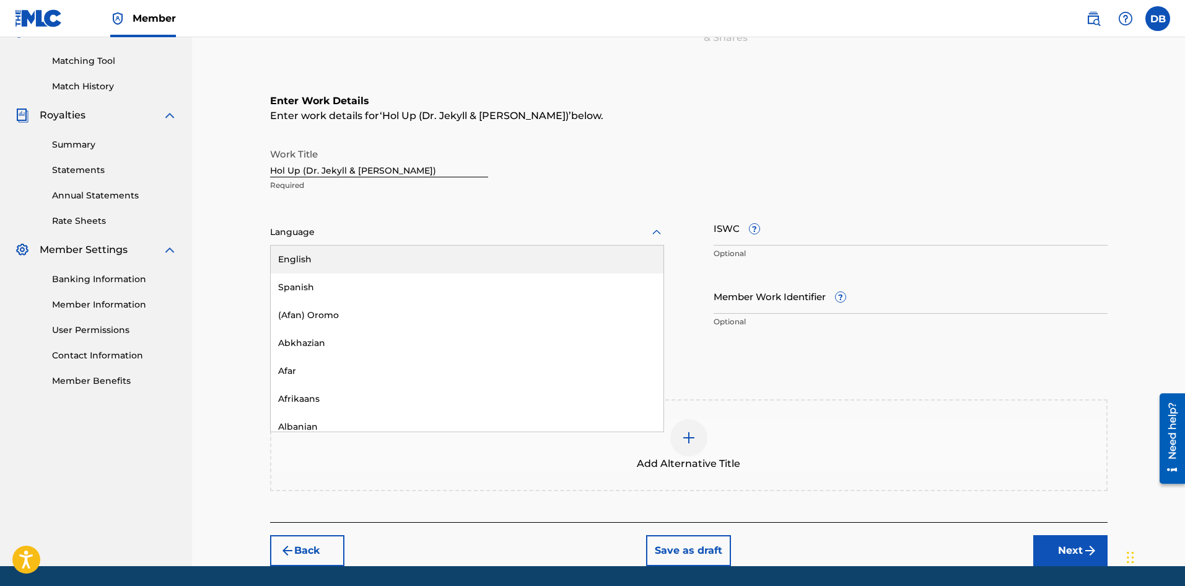
click at [657, 225] on icon at bounding box center [656, 232] width 15 height 15
click at [602, 251] on div "English" at bounding box center [467, 259] width 393 height 28
click at [390, 303] on input "Duration" at bounding box center [467, 295] width 394 height 35
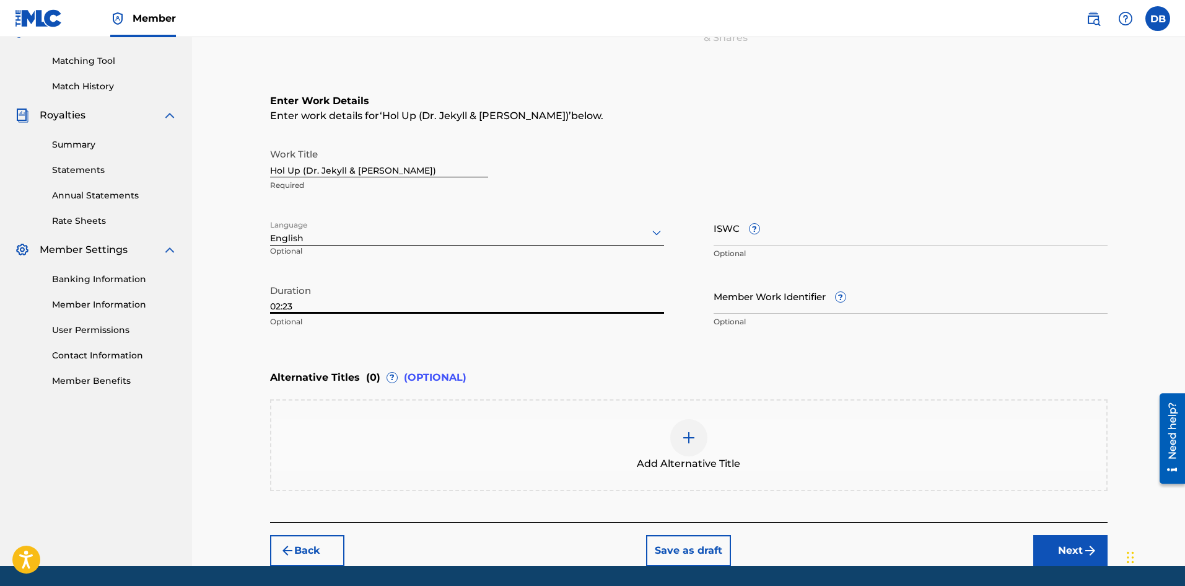
type input "02:23"
click at [802, 297] on input "Member Work Identifier ?" at bounding box center [911, 295] width 394 height 35
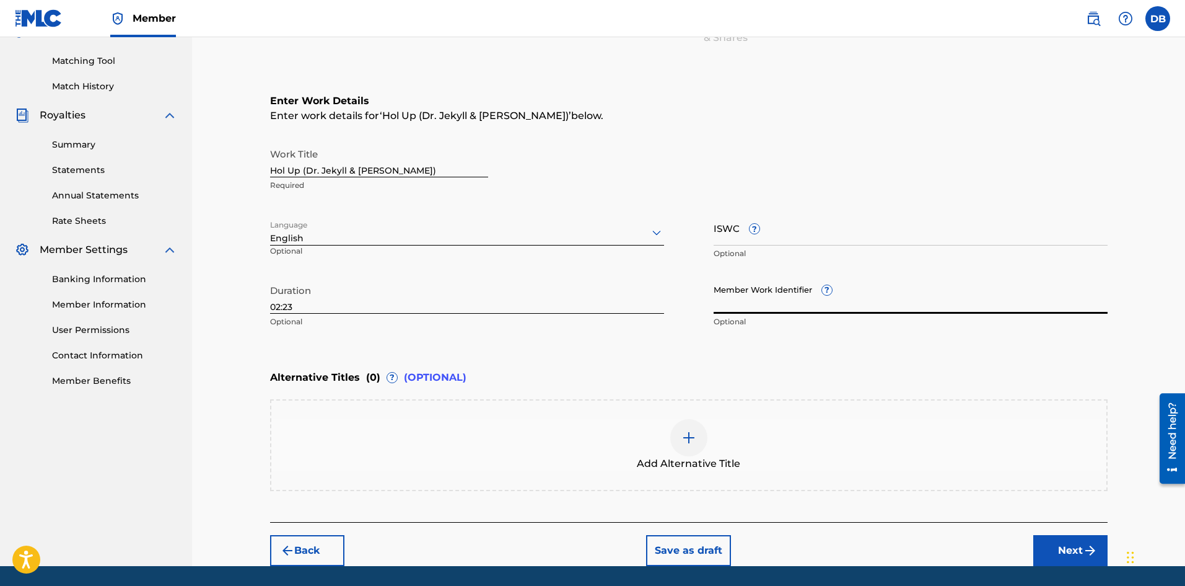
type input "q"
type input "QZHN"
click at [775, 303] on input "QZHN" at bounding box center [911, 295] width 394 height 35
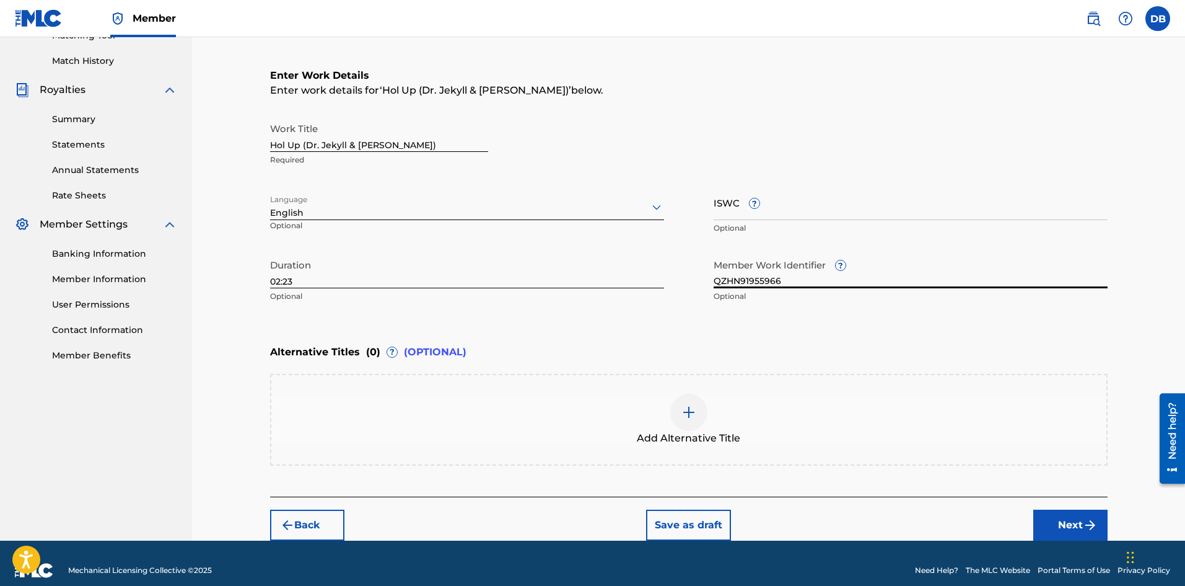
scroll to position [191, 0]
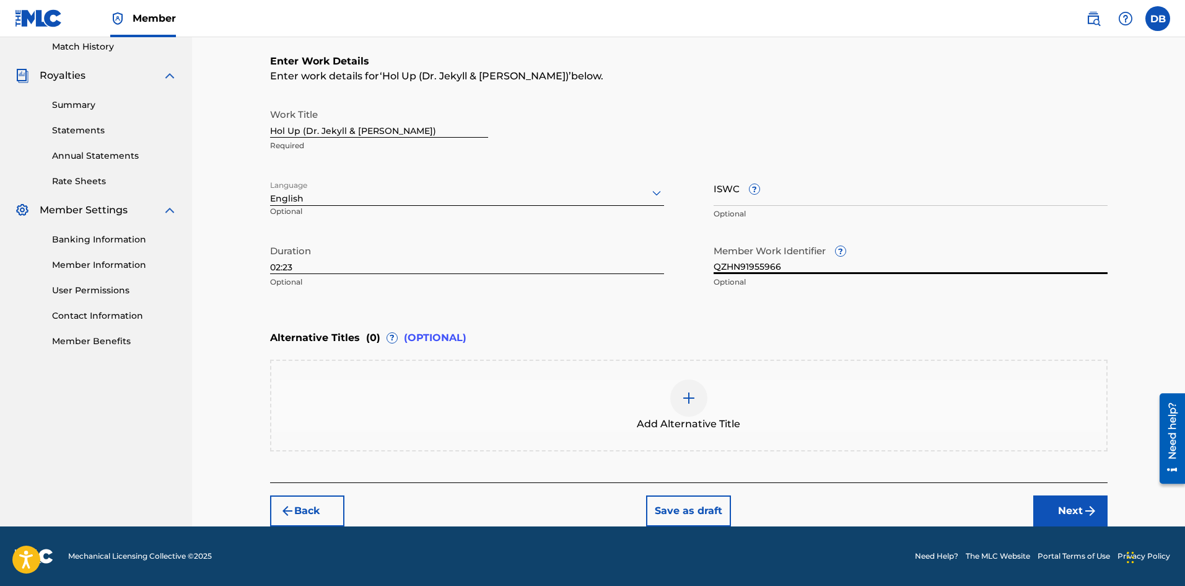
type input "QZHN91955966"
click at [1062, 509] on button "Next" at bounding box center [1071, 510] width 74 height 31
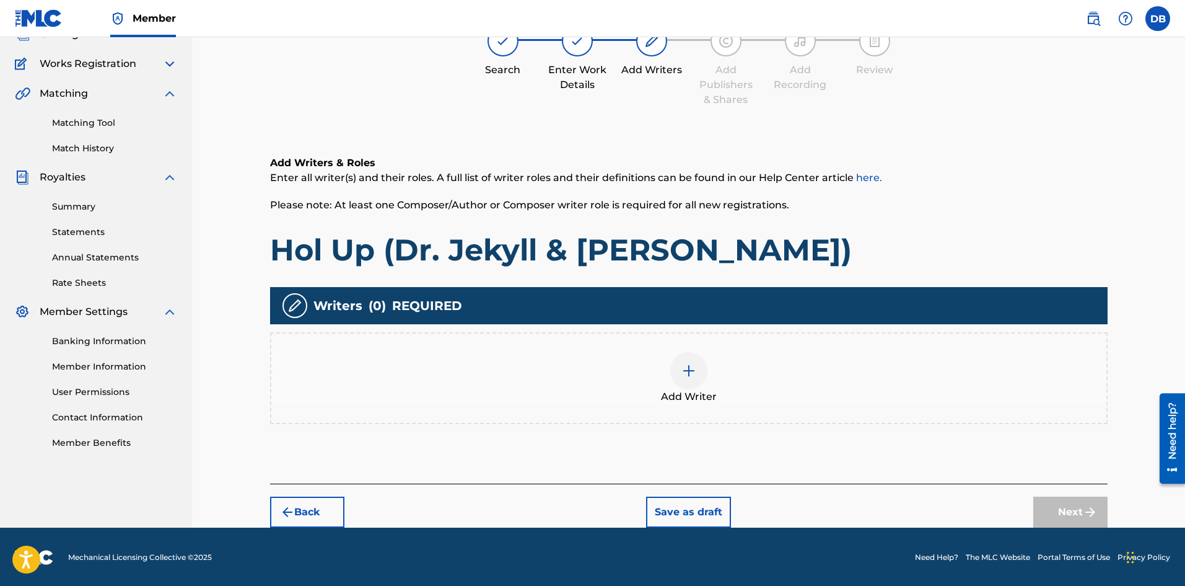
scroll to position [90, 0]
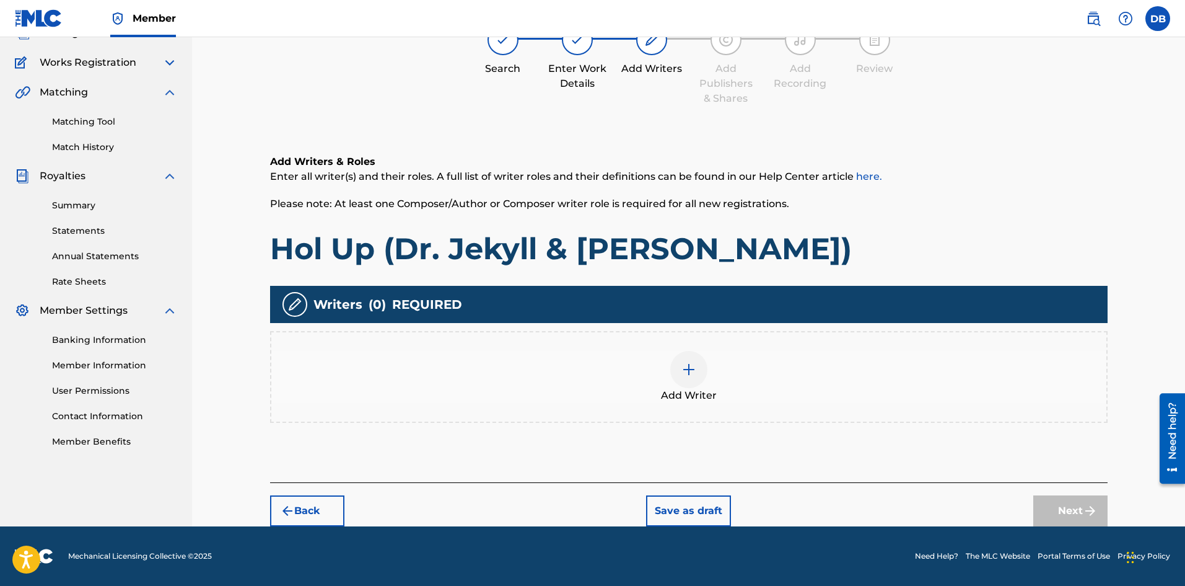
click at [702, 363] on div at bounding box center [688, 369] width 37 height 37
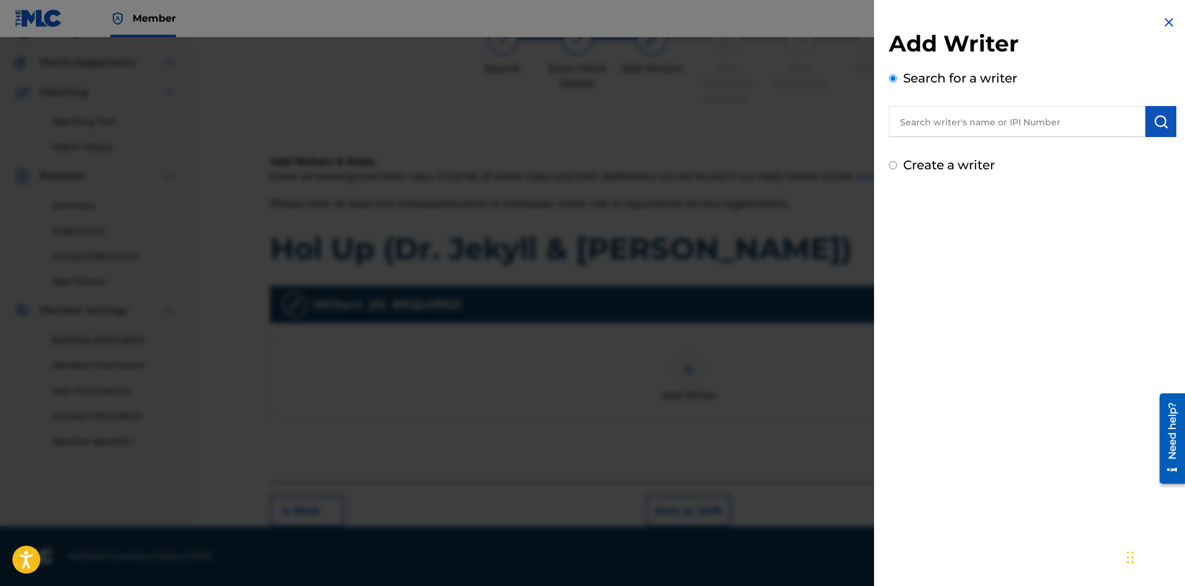
click at [970, 112] on input "text" at bounding box center [1017, 121] width 257 height 31
click at [991, 145] on strong "brooks" at bounding box center [1008, 150] width 35 height 12
click at [1010, 125] on input "[PERSON_NAME]" at bounding box center [1017, 121] width 257 height 31
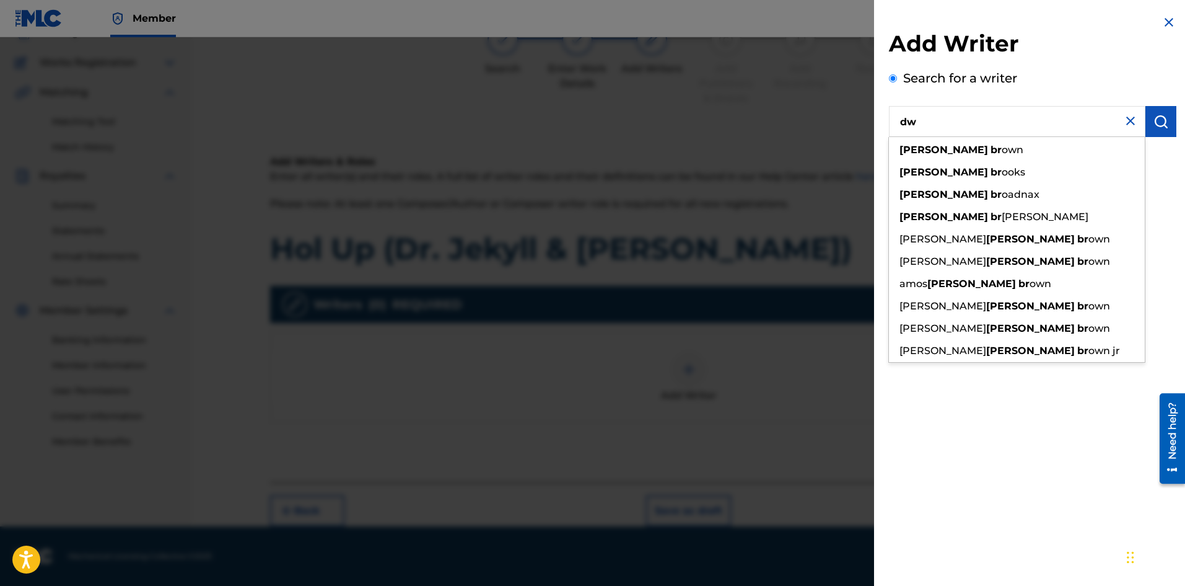
type input "d"
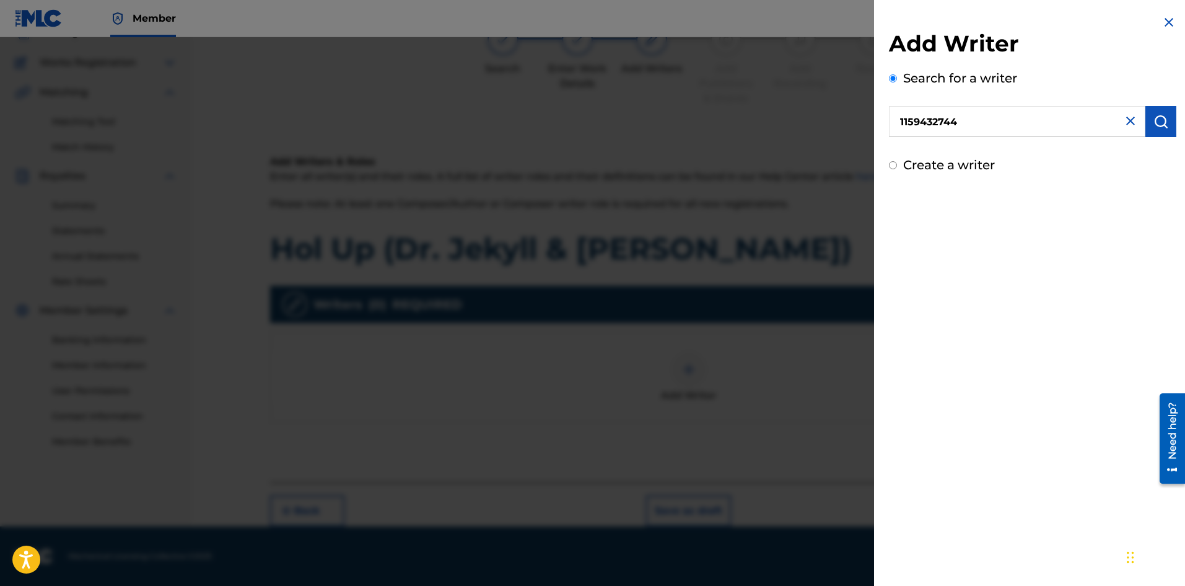
type input "1159432744"
click at [1167, 118] on button "submit" at bounding box center [1161, 121] width 31 height 31
click at [1155, 117] on img "submit" at bounding box center [1161, 121] width 15 height 15
click at [945, 219] on label "Create a writer" at bounding box center [949, 217] width 92 height 15
radio input "true"
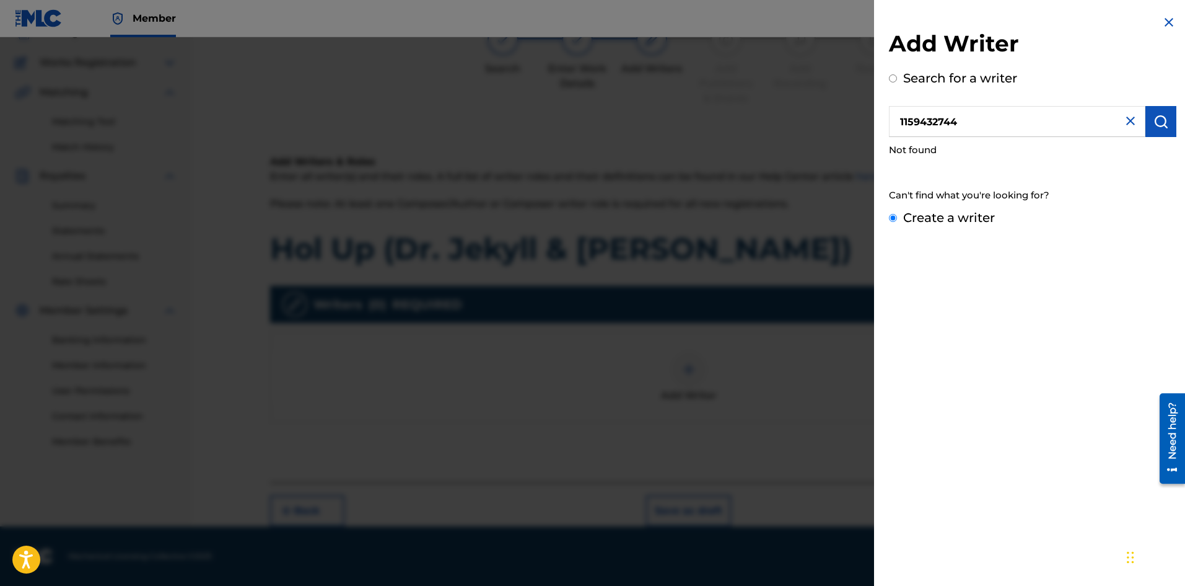
click at [897, 219] on input "Create a writer" at bounding box center [893, 218] width 8 height 8
radio input "false"
radio input "true"
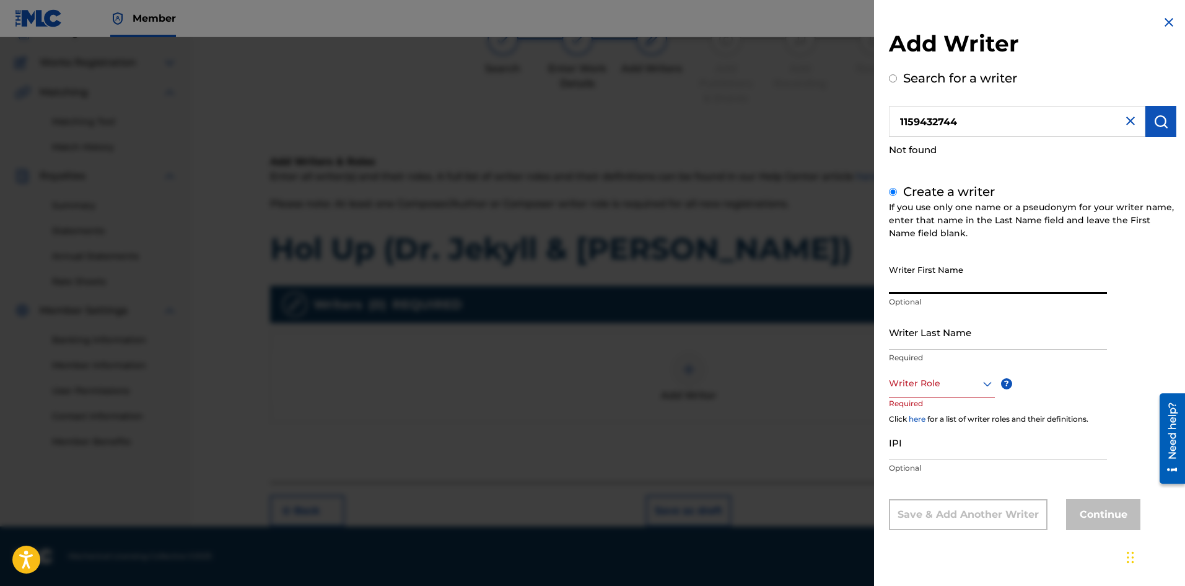
click at [970, 272] on input "Writer First Name" at bounding box center [998, 275] width 218 height 35
type input "[PERSON_NAME]"
click at [922, 334] on input "Writer Last Name" at bounding box center [998, 331] width 218 height 35
type input "[PERSON_NAME]"
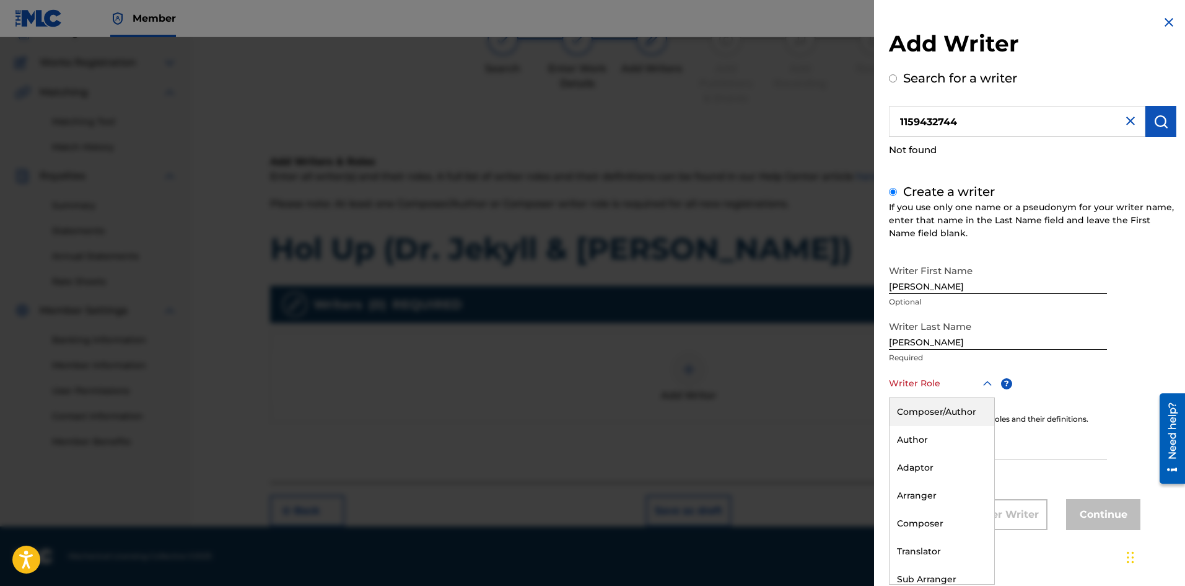
click at [990, 378] on icon at bounding box center [987, 383] width 15 height 15
click at [959, 411] on div "Composer/Author" at bounding box center [942, 412] width 105 height 28
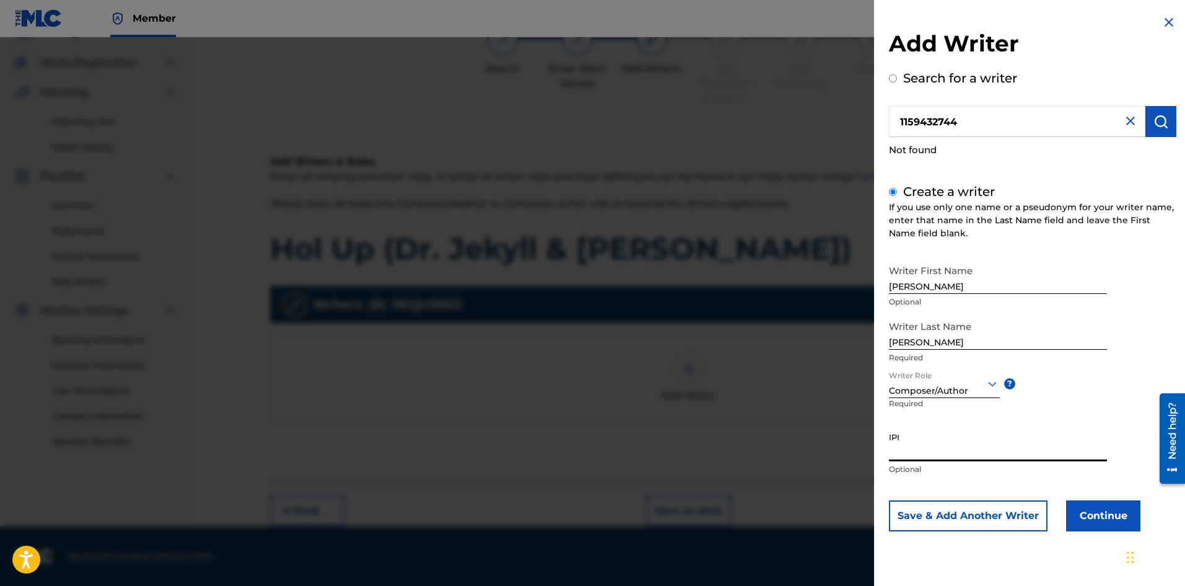
click at [931, 449] on input "IPI" at bounding box center [998, 443] width 218 height 35
type input "1159432744"
click at [1091, 516] on button "Continue" at bounding box center [1103, 515] width 74 height 31
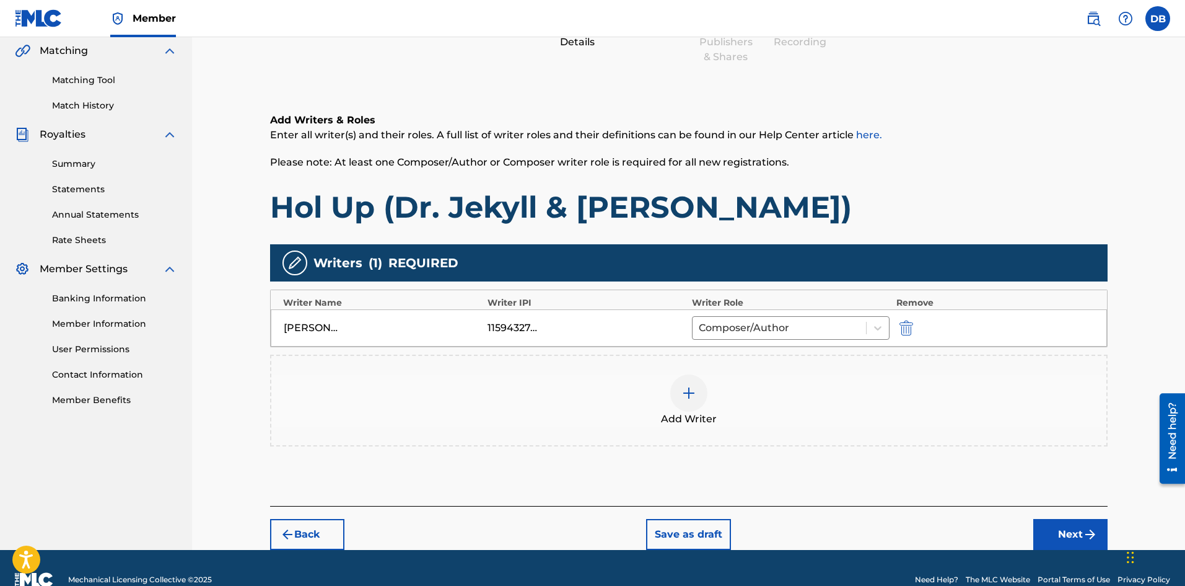
scroll to position [156, 0]
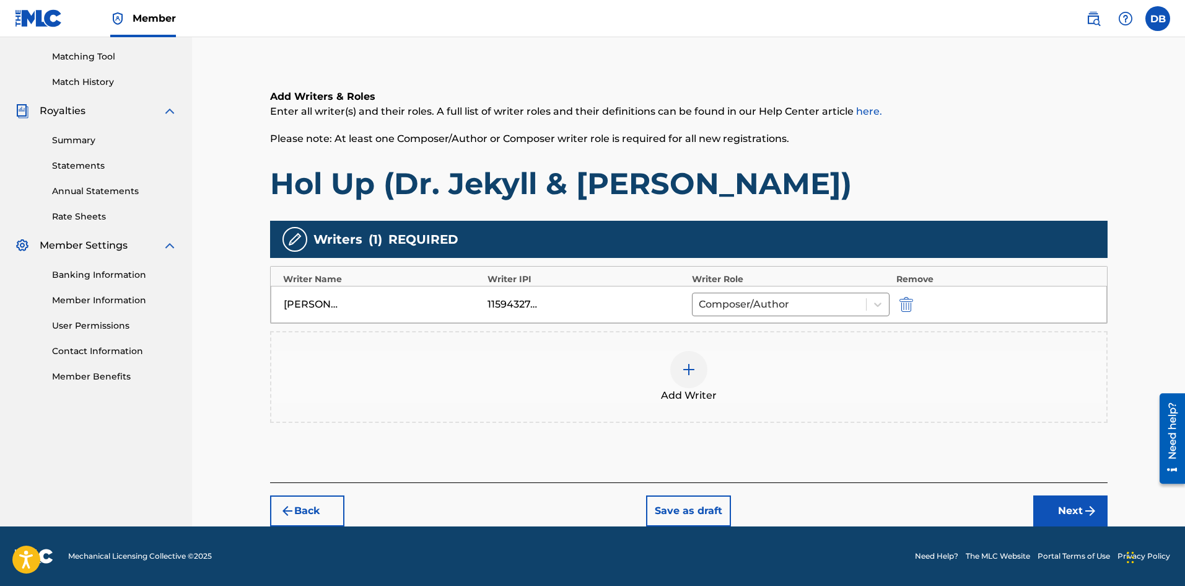
click at [1084, 504] on img "submit" at bounding box center [1090, 510] width 15 height 15
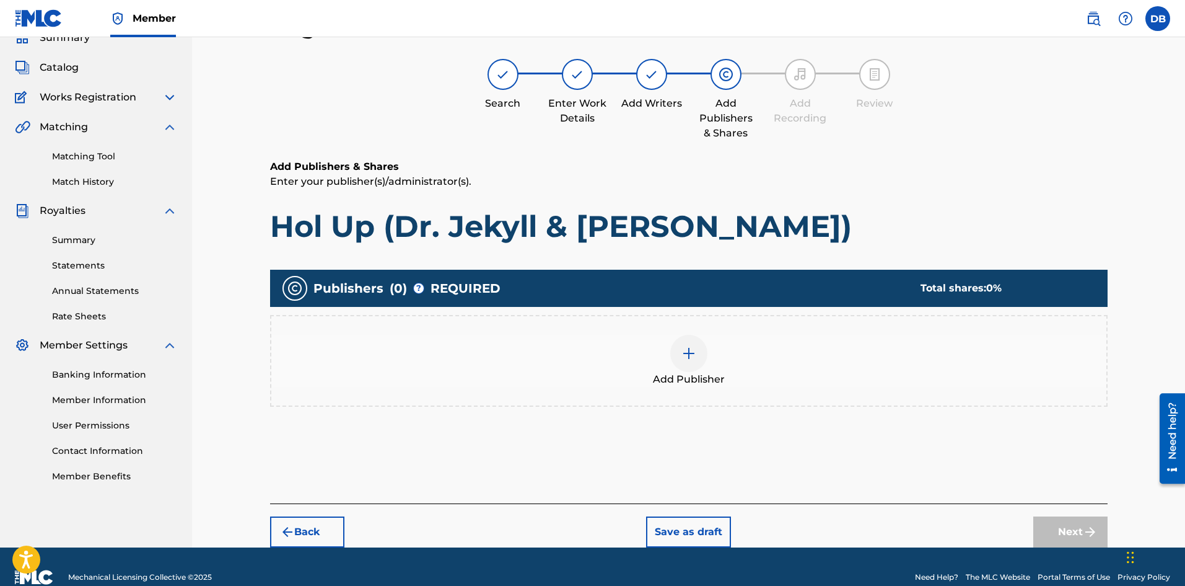
click at [685, 353] on img at bounding box center [689, 353] width 15 height 15
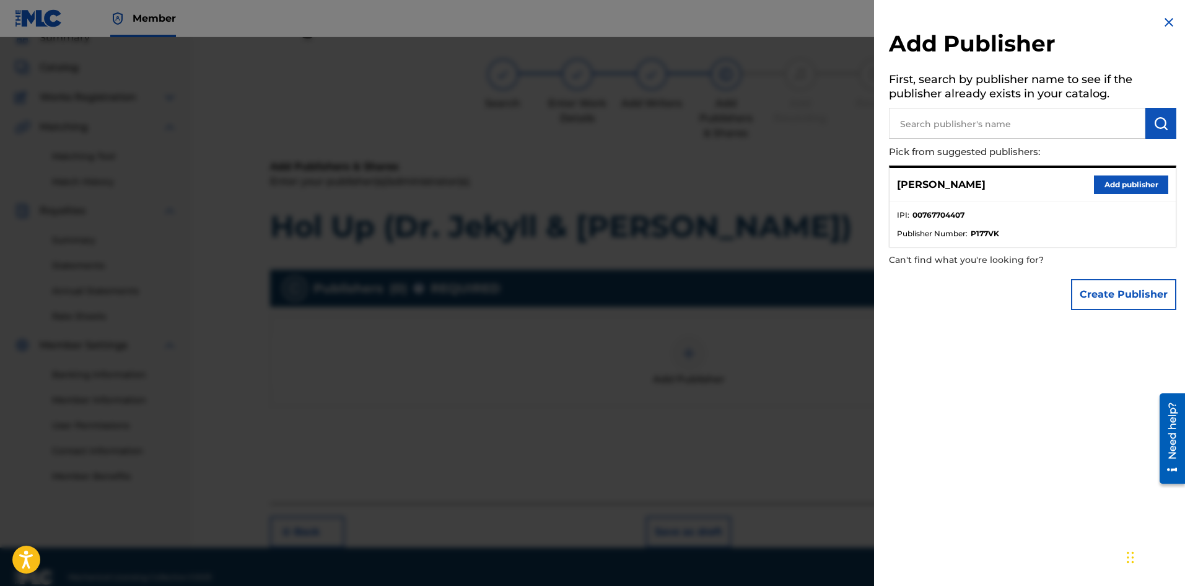
click at [1118, 297] on button "Create Publisher" at bounding box center [1123, 294] width 105 height 31
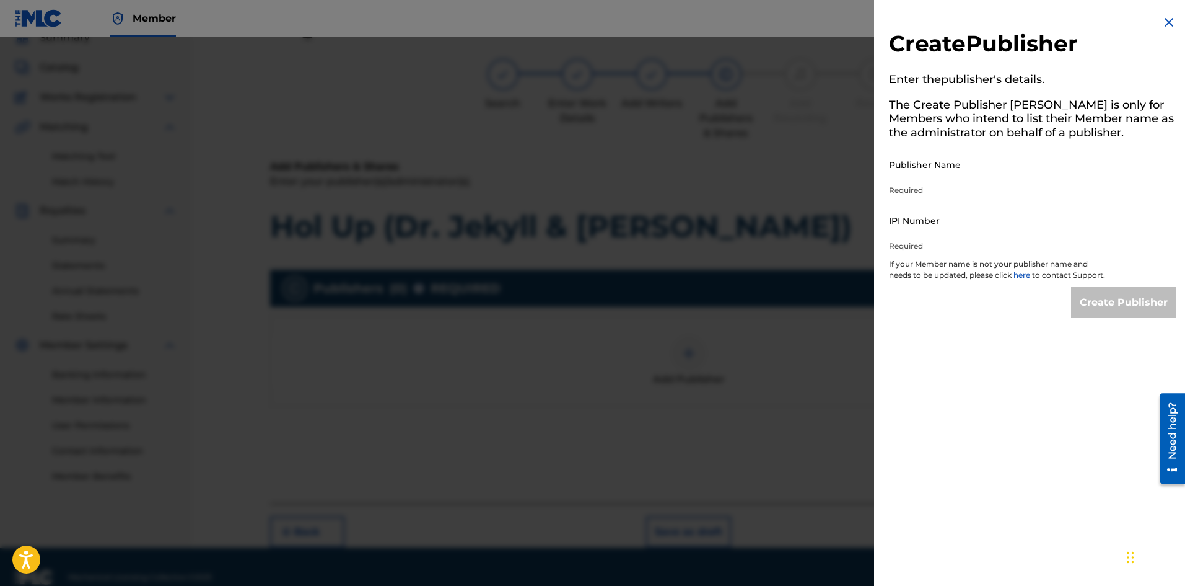
drag, startPoint x: 934, startPoint y: 170, endPoint x: 926, endPoint y: 162, distance: 11.4
click at [934, 170] on input "Publisher Name" at bounding box center [993, 164] width 209 height 35
type input "[PERSON_NAME]"
click at [964, 230] on input "IPI Number" at bounding box center [993, 220] width 209 height 35
type input "1159432744"
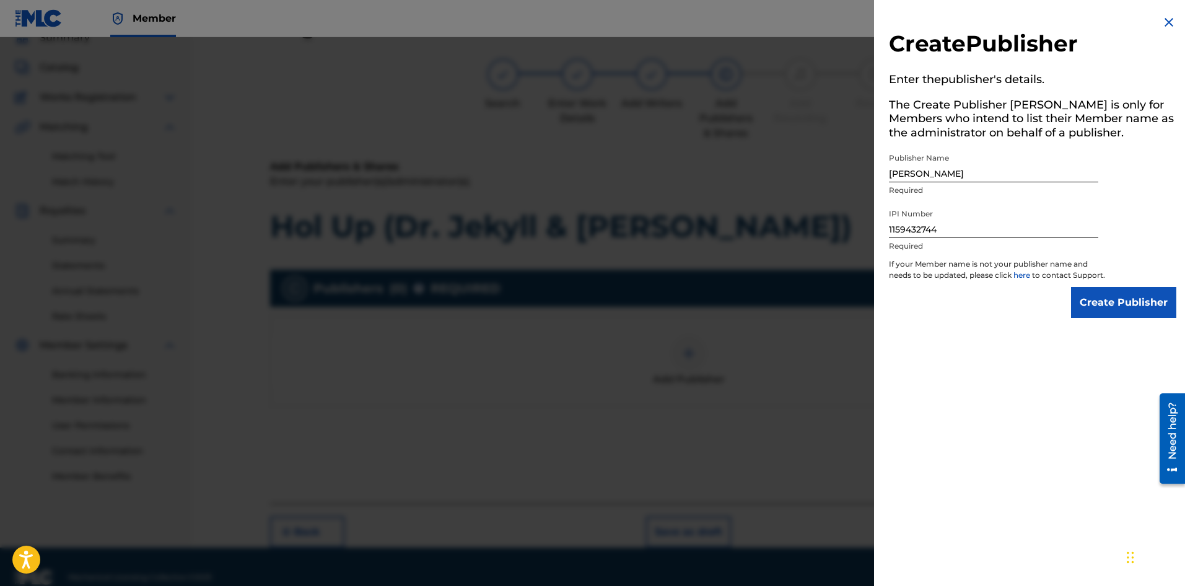
click at [1137, 317] on input "Create Publisher" at bounding box center [1123, 302] width 105 height 31
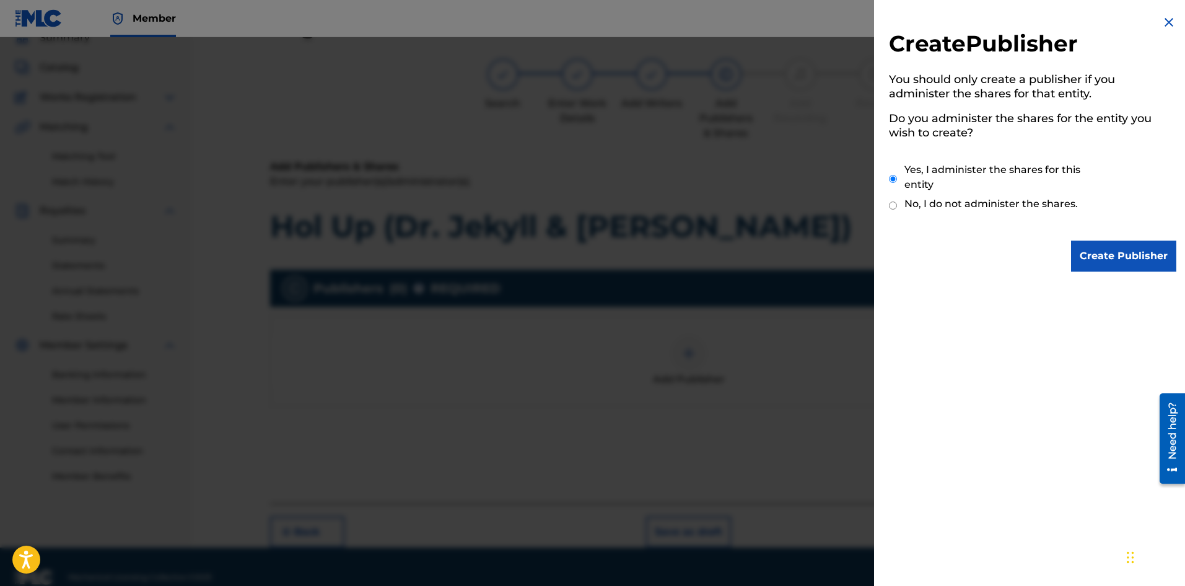
click at [1121, 252] on input "Create Publisher" at bounding box center [1123, 255] width 105 height 31
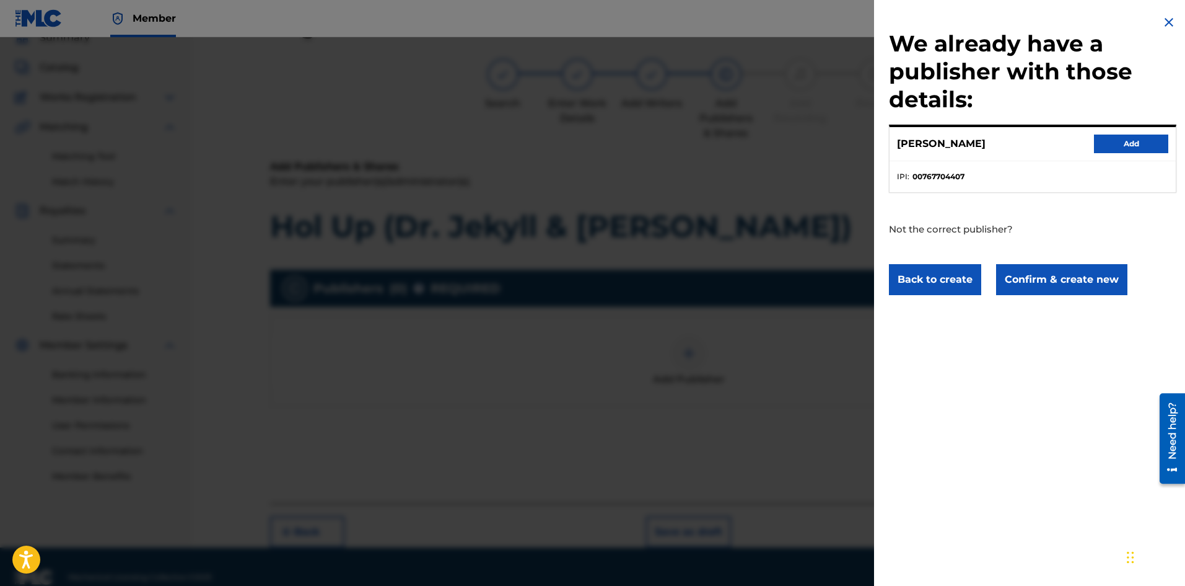
click at [1081, 279] on button "Confirm & create new" at bounding box center [1061, 279] width 131 height 31
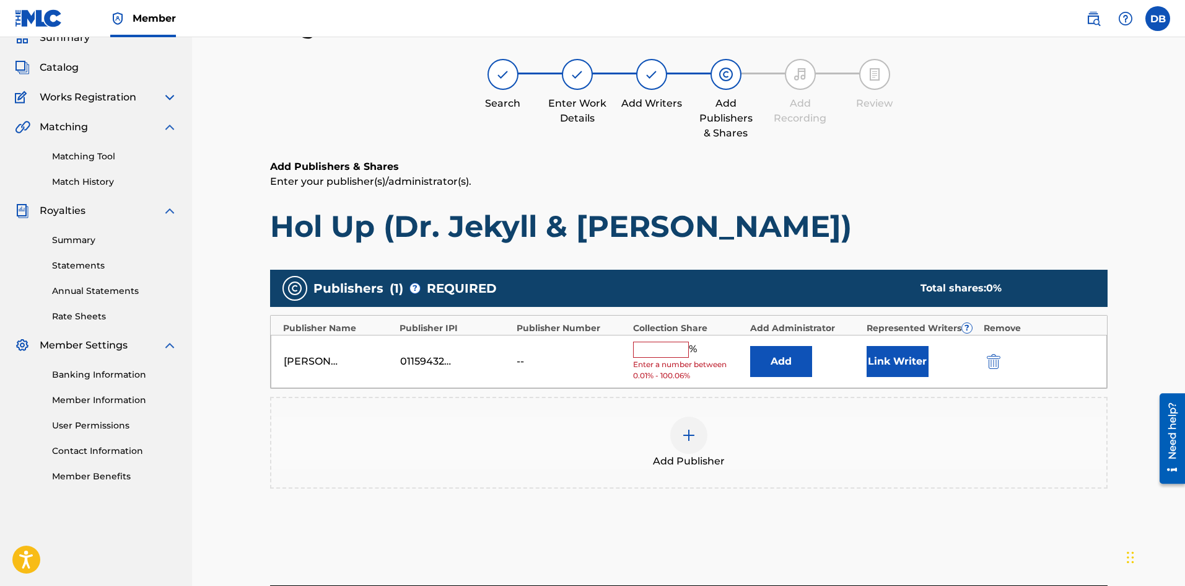
click at [658, 356] on input "text" at bounding box center [661, 349] width 56 height 16
type input "100"
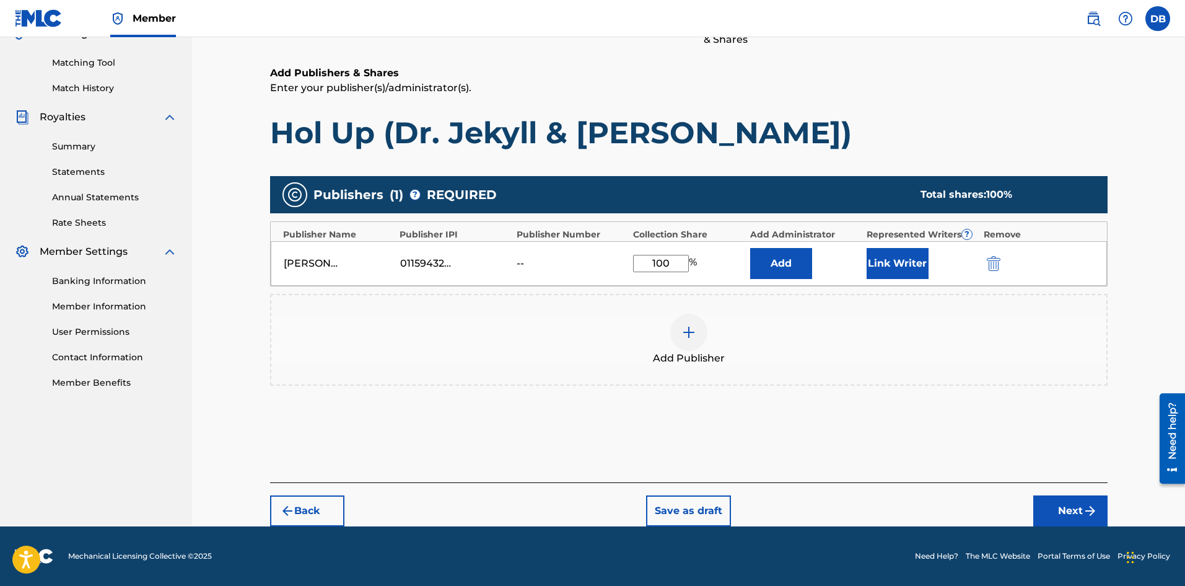
click at [1059, 514] on button "Next" at bounding box center [1071, 510] width 74 height 31
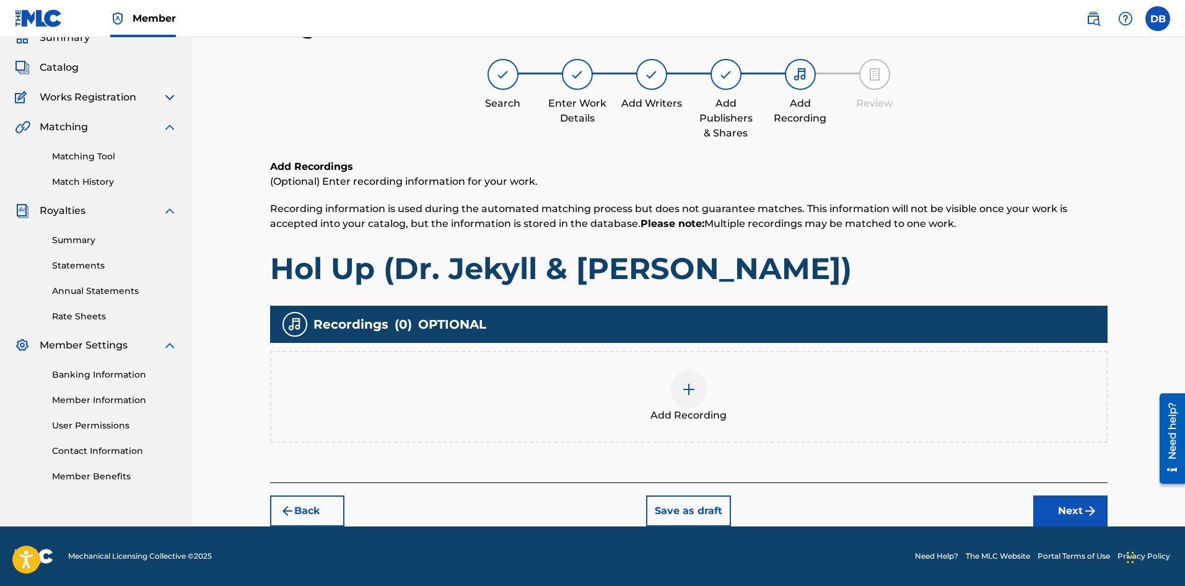
click at [1061, 513] on button "Next" at bounding box center [1071, 510] width 74 height 31
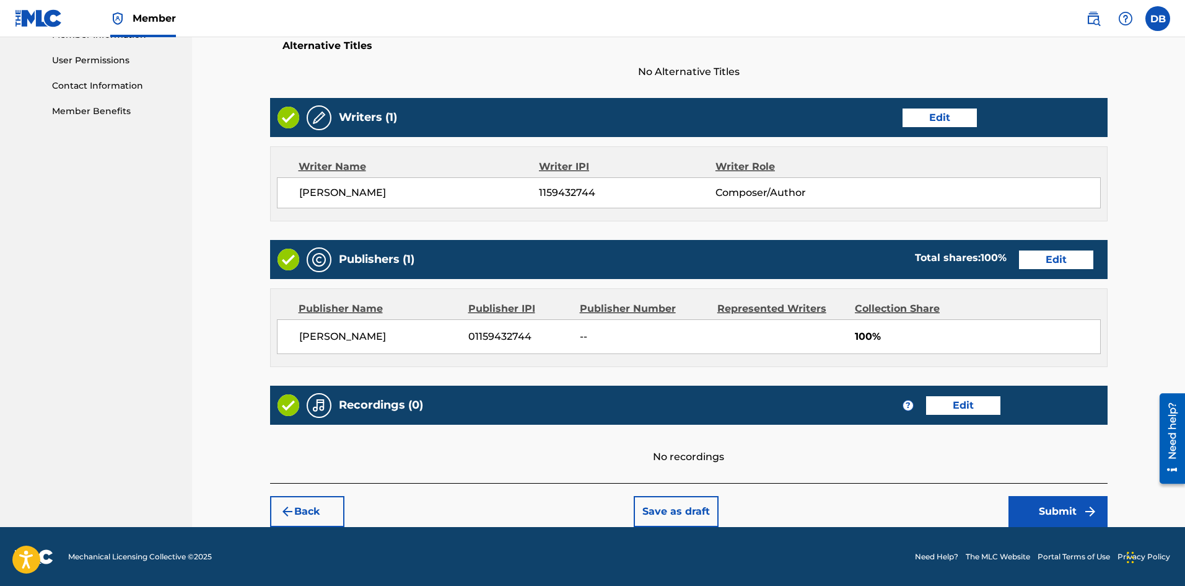
scroll to position [421, 0]
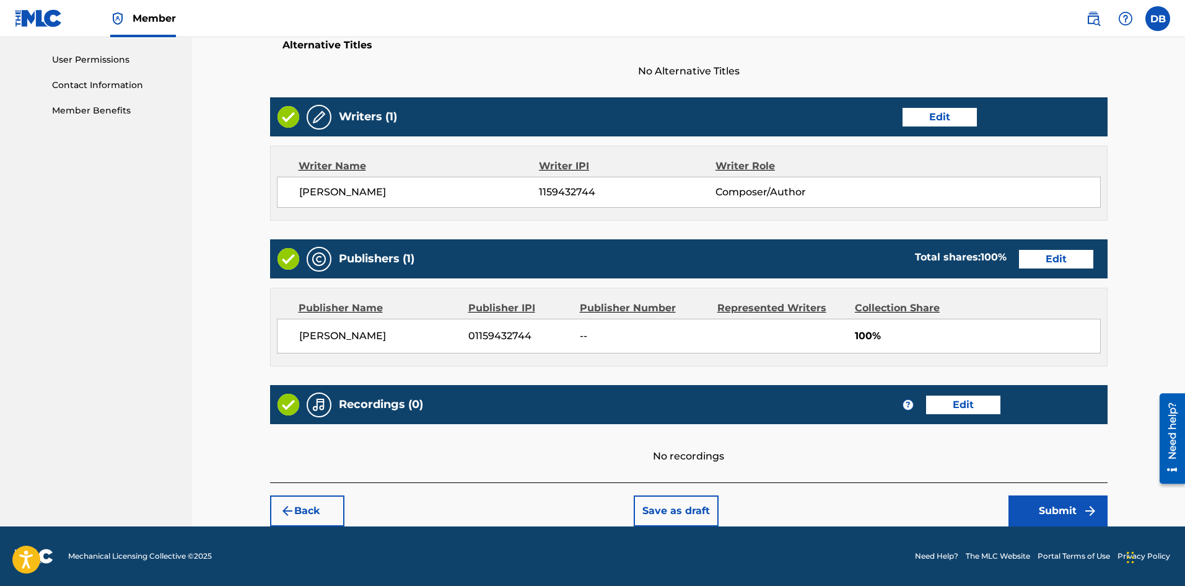
click at [1050, 517] on button "Submit" at bounding box center [1058, 510] width 99 height 31
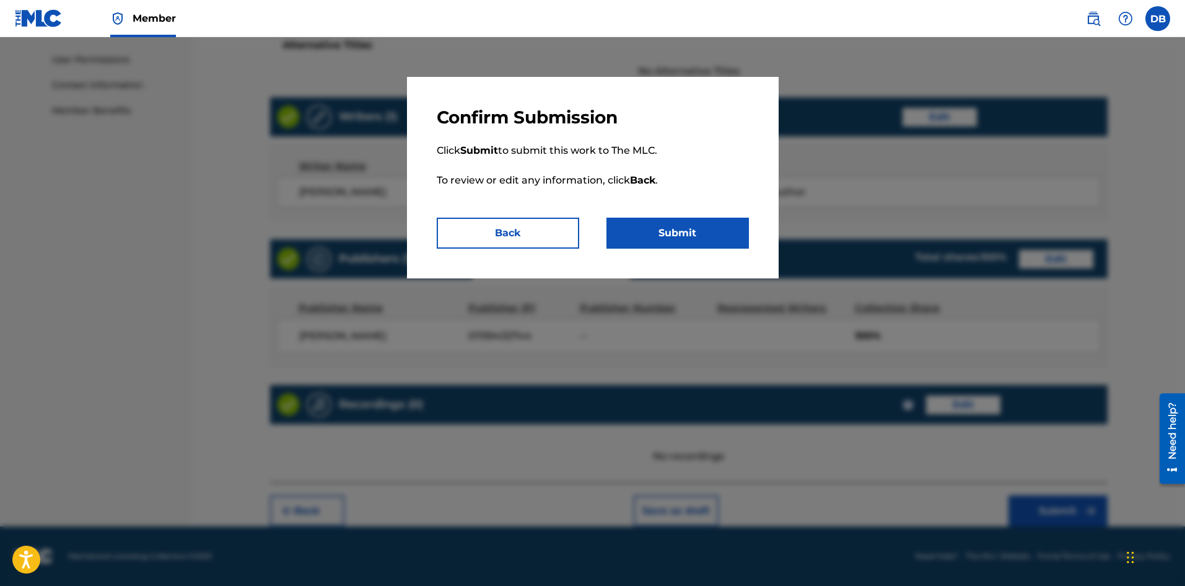
click at [698, 241] on button "Submit" at bounding box center [678, 232] width 143 height 31
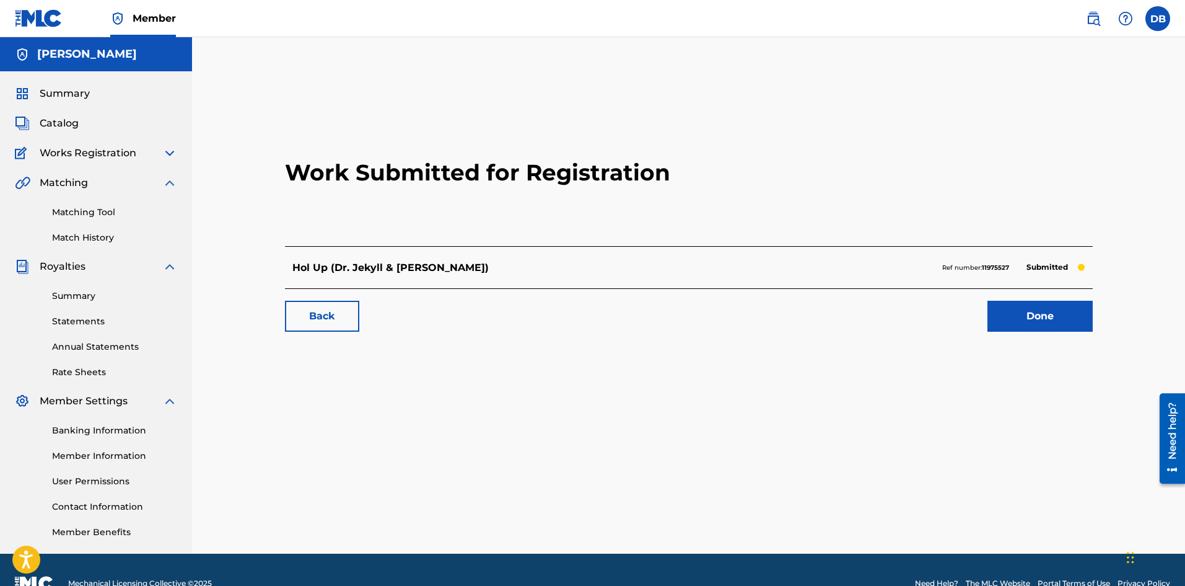
click at [1052, 305] on link "Done" at bounding box center [1040, 316] width 105 height 31
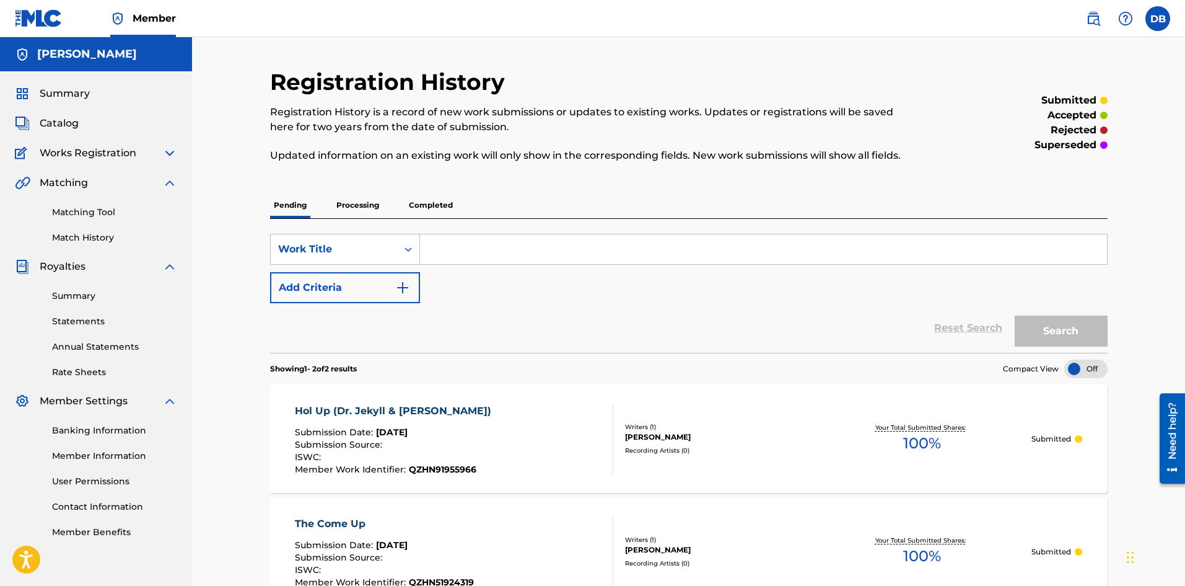
click at [1077, 364] on div at bounding box center [1086, 368] width 43 height 19
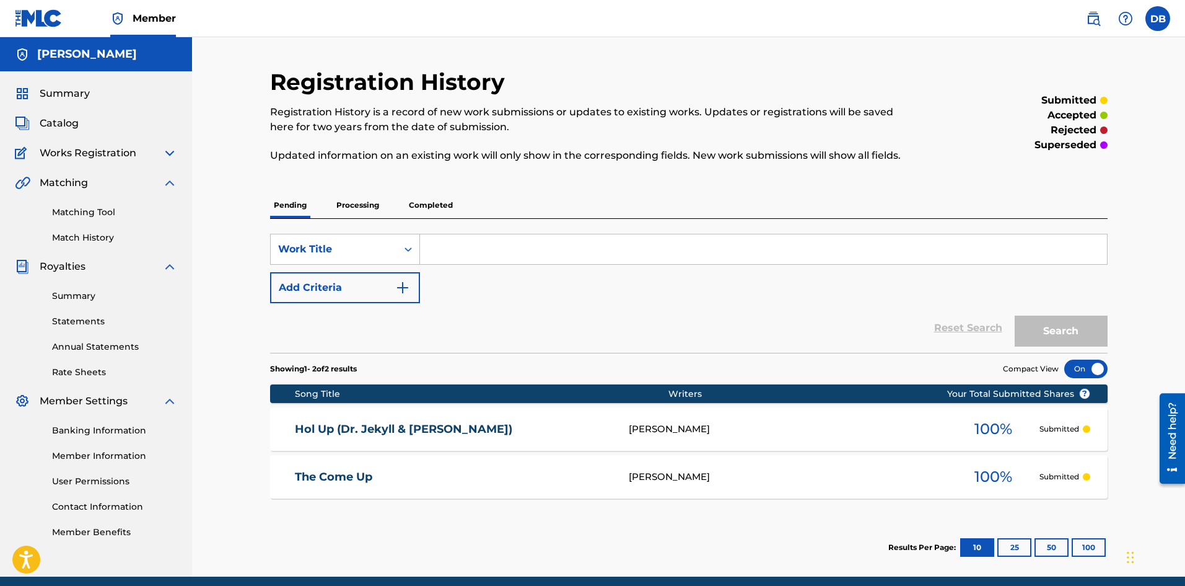
click at [1095, 366] on div at bounding box center [1086, 368] width 43 height 19
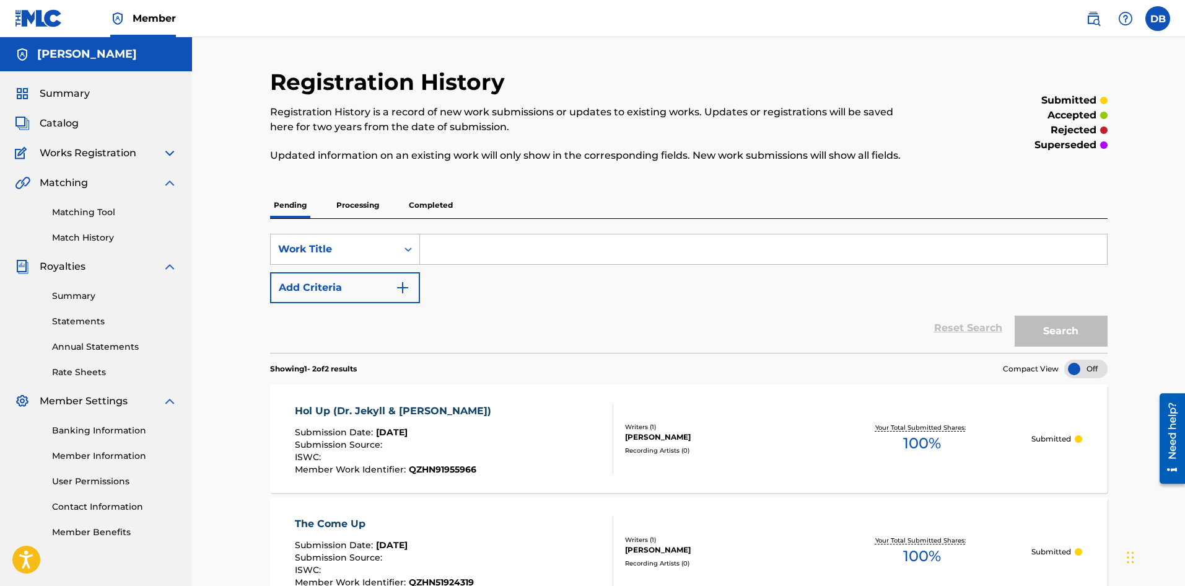
click at [1160, 21] on label at bounding box center [1158, 18] width 25 height 25
click at [1158, 19] on input "DB [PERSON_NAME] [PERSON_NAME][EMAIL_ADDRESS][DOMAIN_NAME] Notification Prefere…" at bounding box center [1158, 19] width 0 height 0
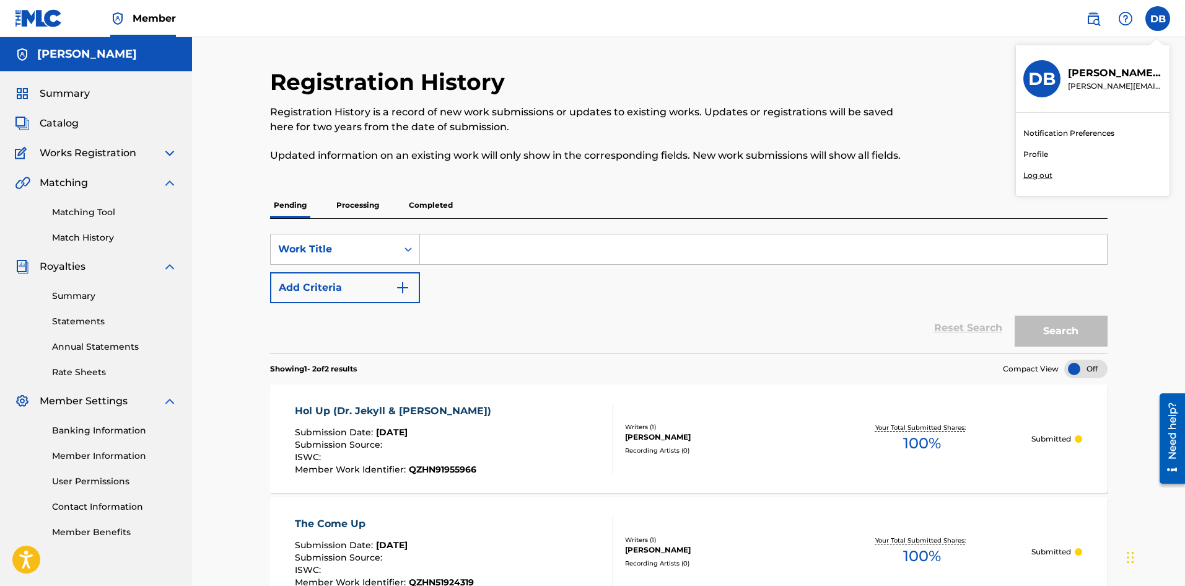
click at [1037, 169] on div "Notification Preferences Profile Log out" at bounding box center [1093, 154] width 154 height 83
click at [1158, 19] on input "DB [PERSON_NAME] [PERSON_NAME][EMAIL_ADDRESS][DOMAIN_NAME] Notification Prefere…" at bounding box center [1158, 19] width 0 height 0
click at [1036, 177] on p "Log out" at bounding box center [1038, 175] width 29 height 11
click at [1158, 19] on input "DB [PERSON_NAME] [PERSON_NAME][EMAIL_ADDRESS][DOMAIN_NAME] Notification Prefere…" at bounding box center [1158, 19] width 0 height 0
